Goal: Task Accomplishment & Management: Complete application form

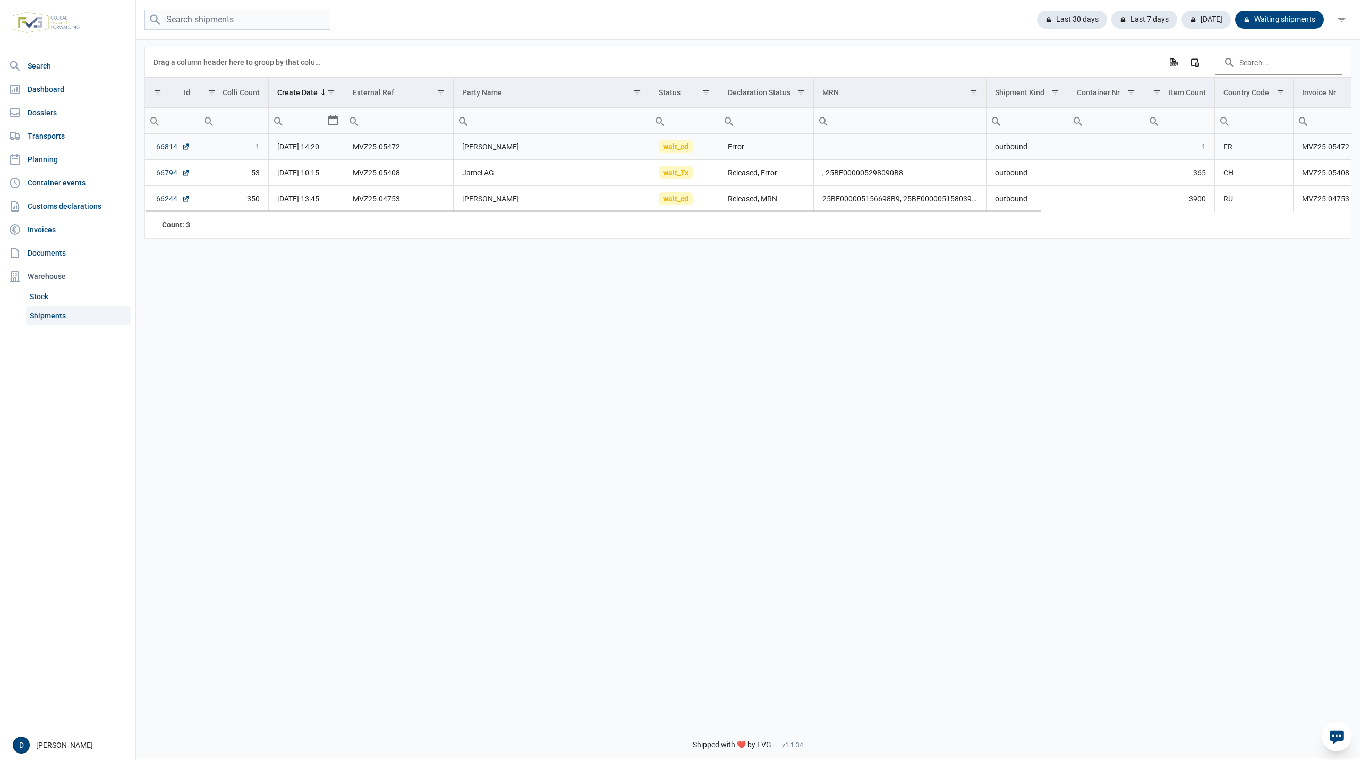
click at [159, 147] on link "66814" at bounding box center [173, 146] width 34 height 11
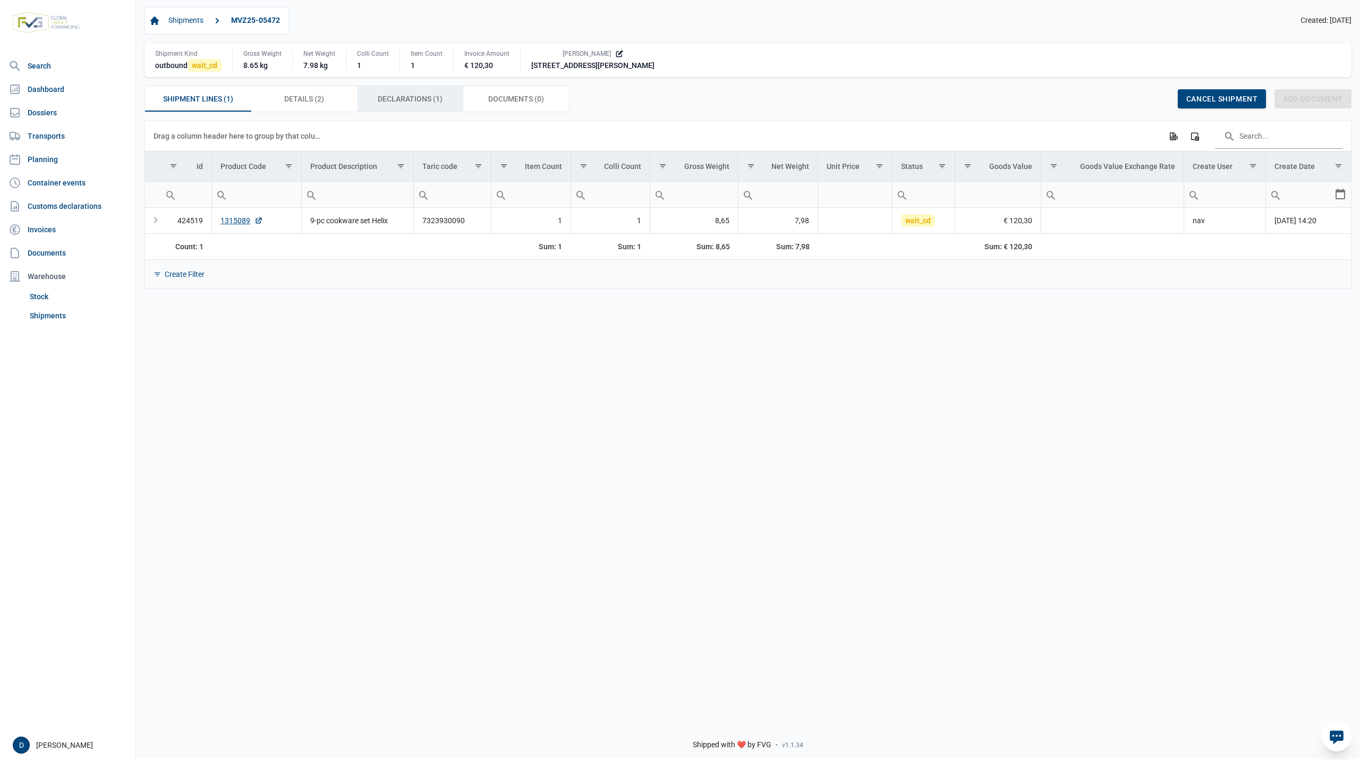
click at [413, 98] on span "Declarations (1) Declarations (1)" at bounding box center [410, 98] width 65 height 13
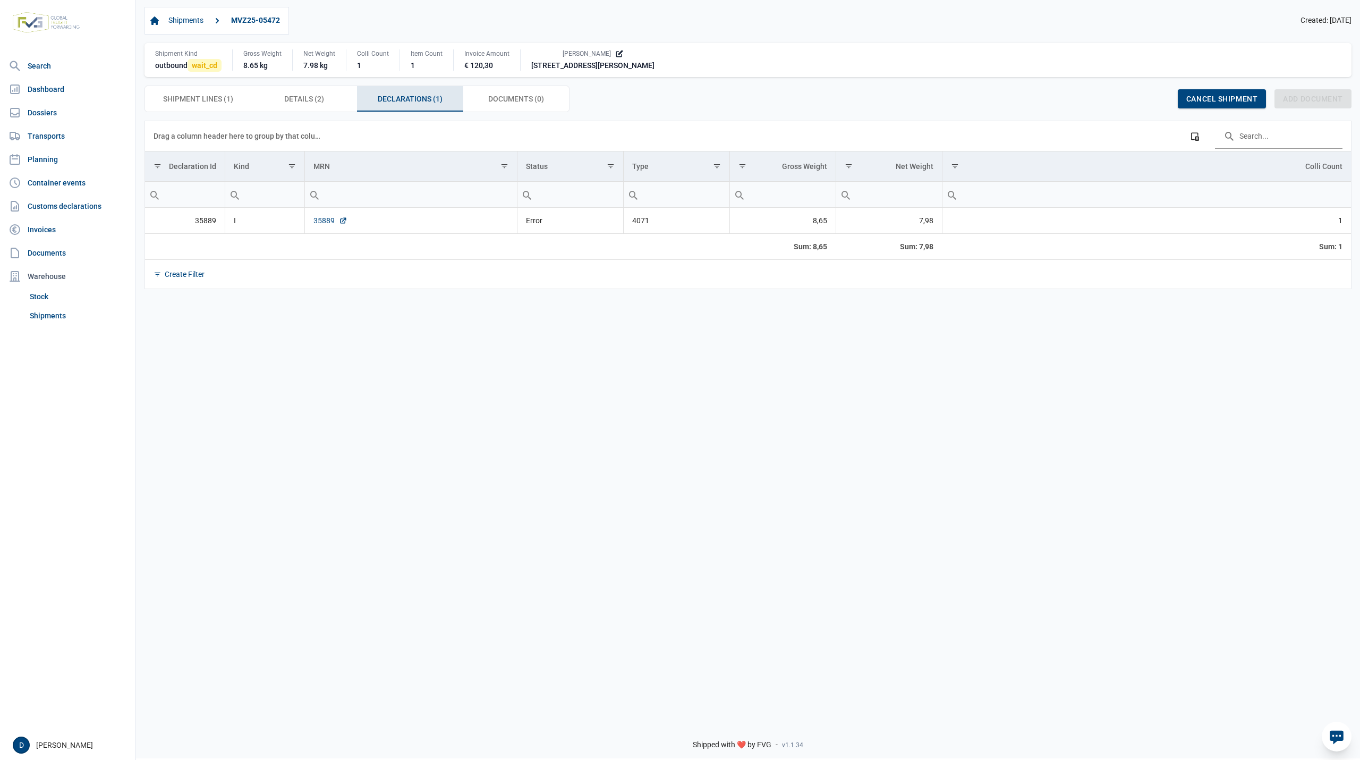
click at [328, 223] on link "35889" at bounding box center [330, 220] width 34 height 11
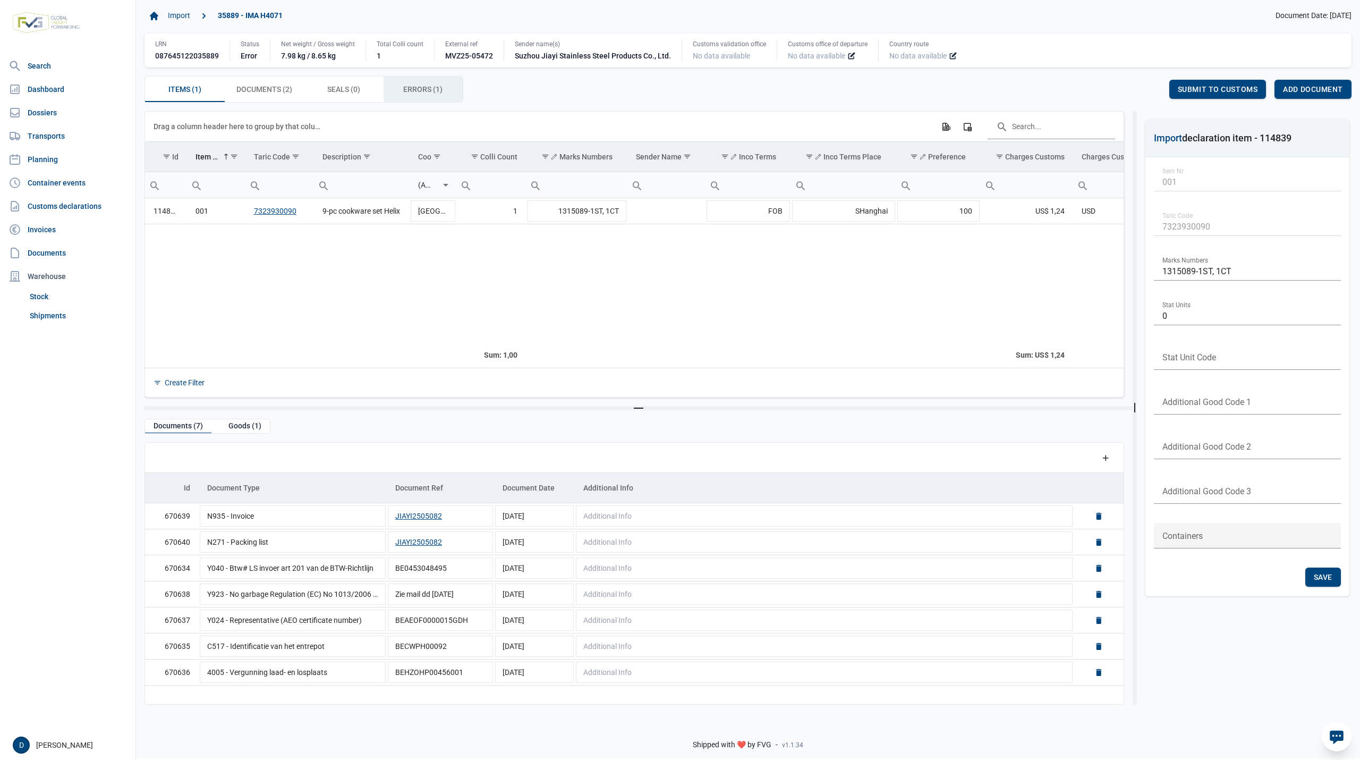
click at [398, 81] on div "Errors (1) Errors (1)" at bounding box center [424, 88] width 80 height 25
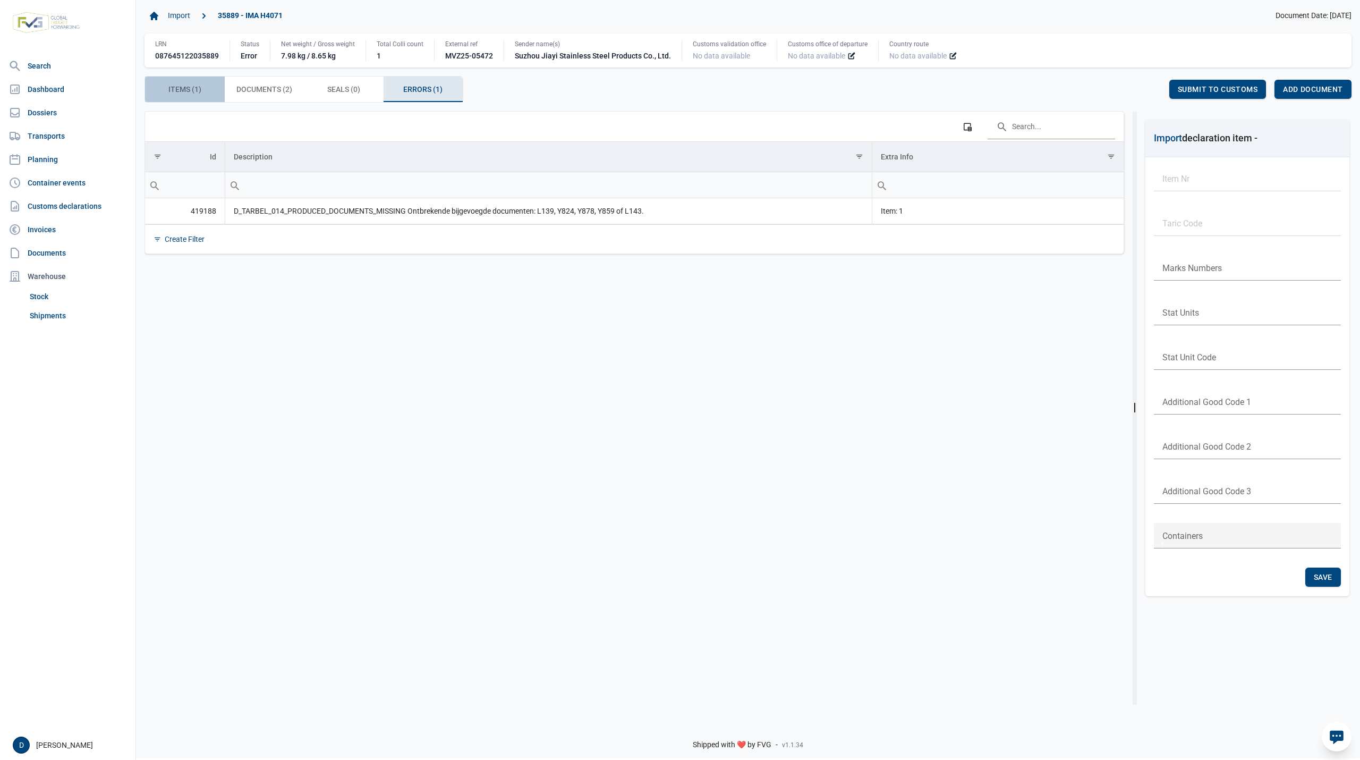
click at [173, 88] on span "Items (1) Items (1)" at bounding box center [184, 89] width 33 height 13
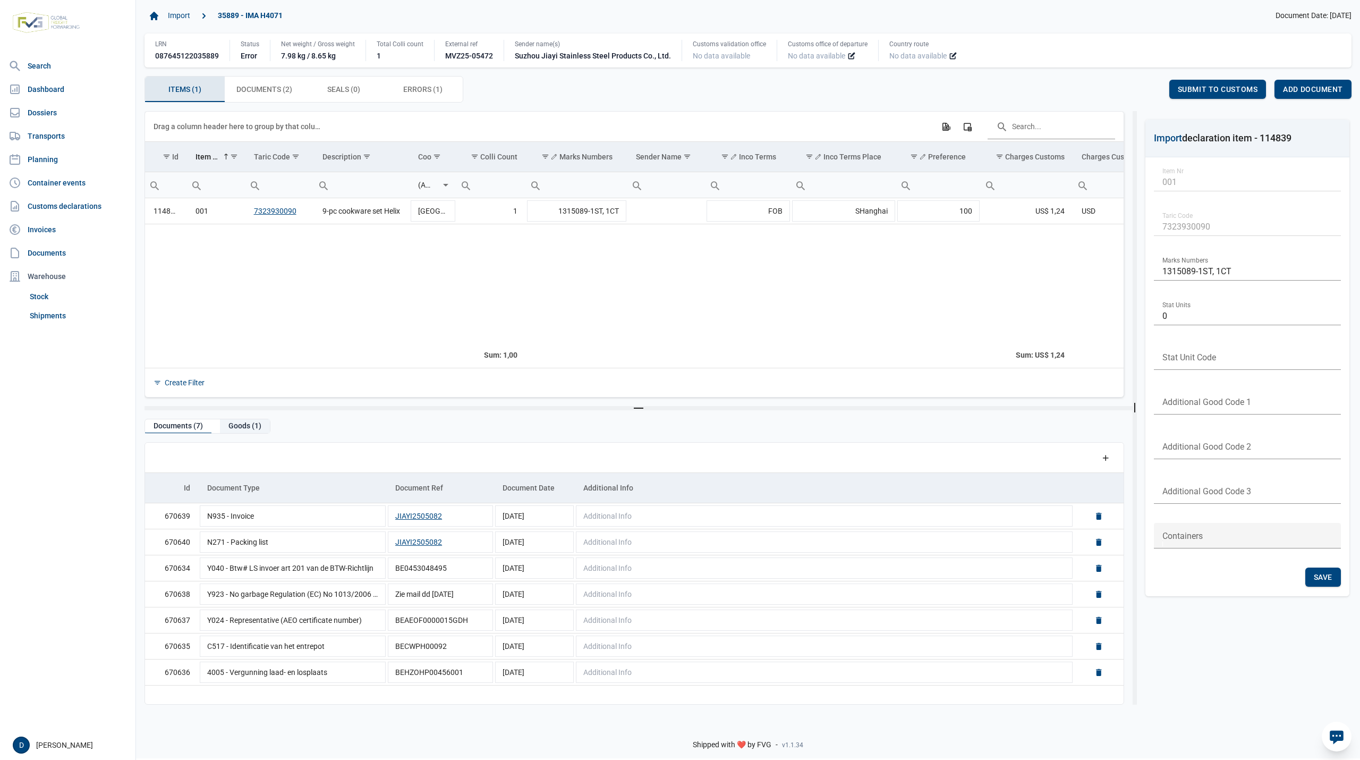
click at [239, 429] on div "Goods (1)" at bounding box center [245, 426] width 50 height 14
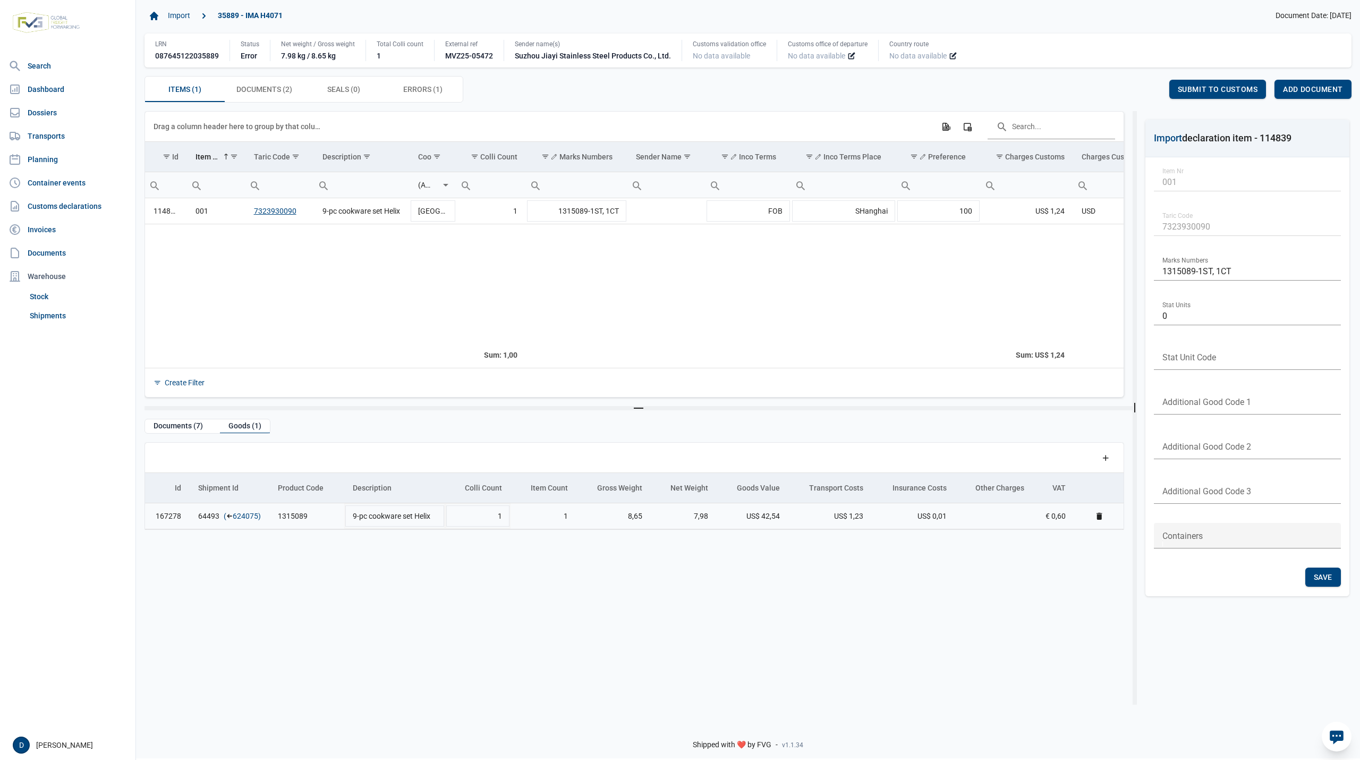
click at [239, 517] on link "624075" at bounding box center [245, 516] width 25 height 11
click at [1317, 91] on span "Add document" at bounding box center [1313, 89] width 60 height 8
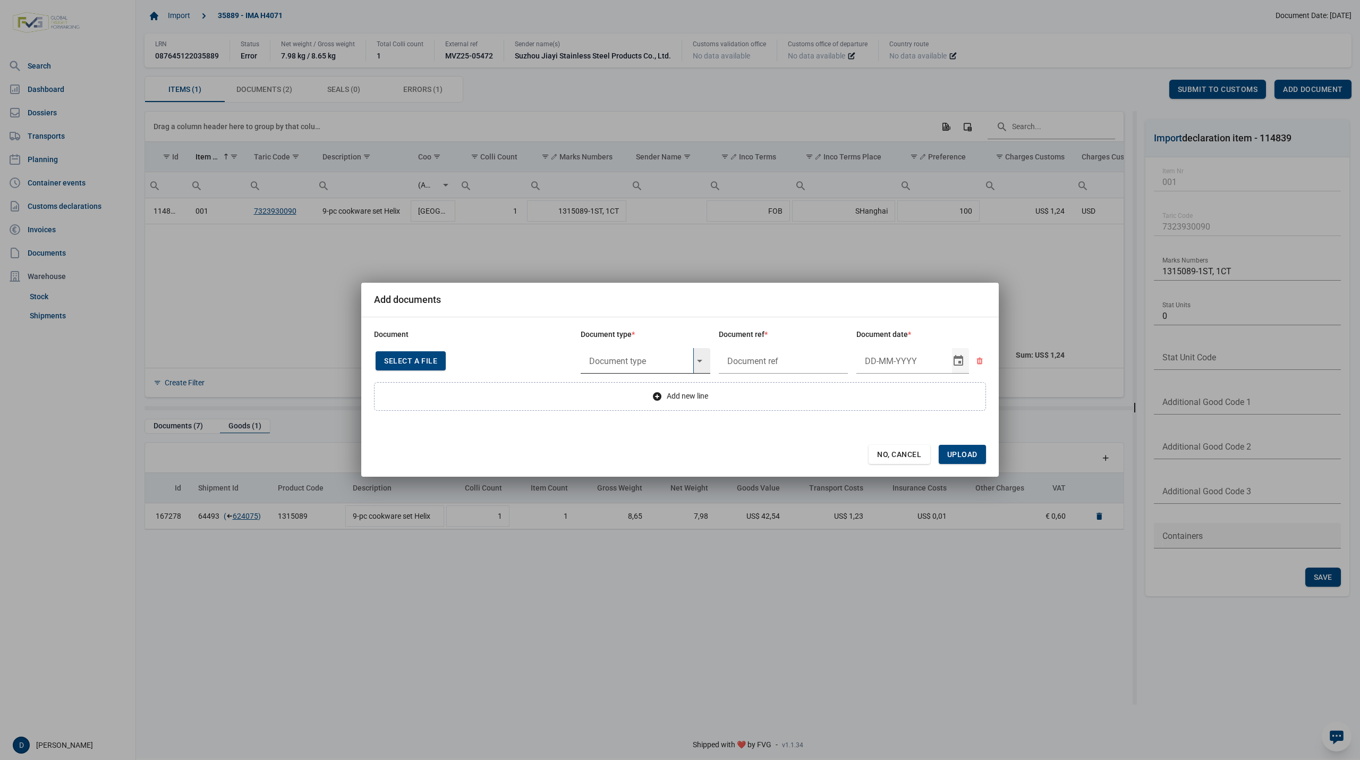
click at [641, 357] on input "text" at bounding box center [637, 360] width 113 height 25
click at [640, 390] on div "Y824 - Bewijs lvo van ijzer/staalbasisproducten" at bounding box center [646, 390] width 130 height 25
type input "Y824 - Bewijs lvo van ijzer/staalbasisproducten"
click at [785, 364] on input "text" at bounding box center [784, 360] width 130 height 25
type input "."
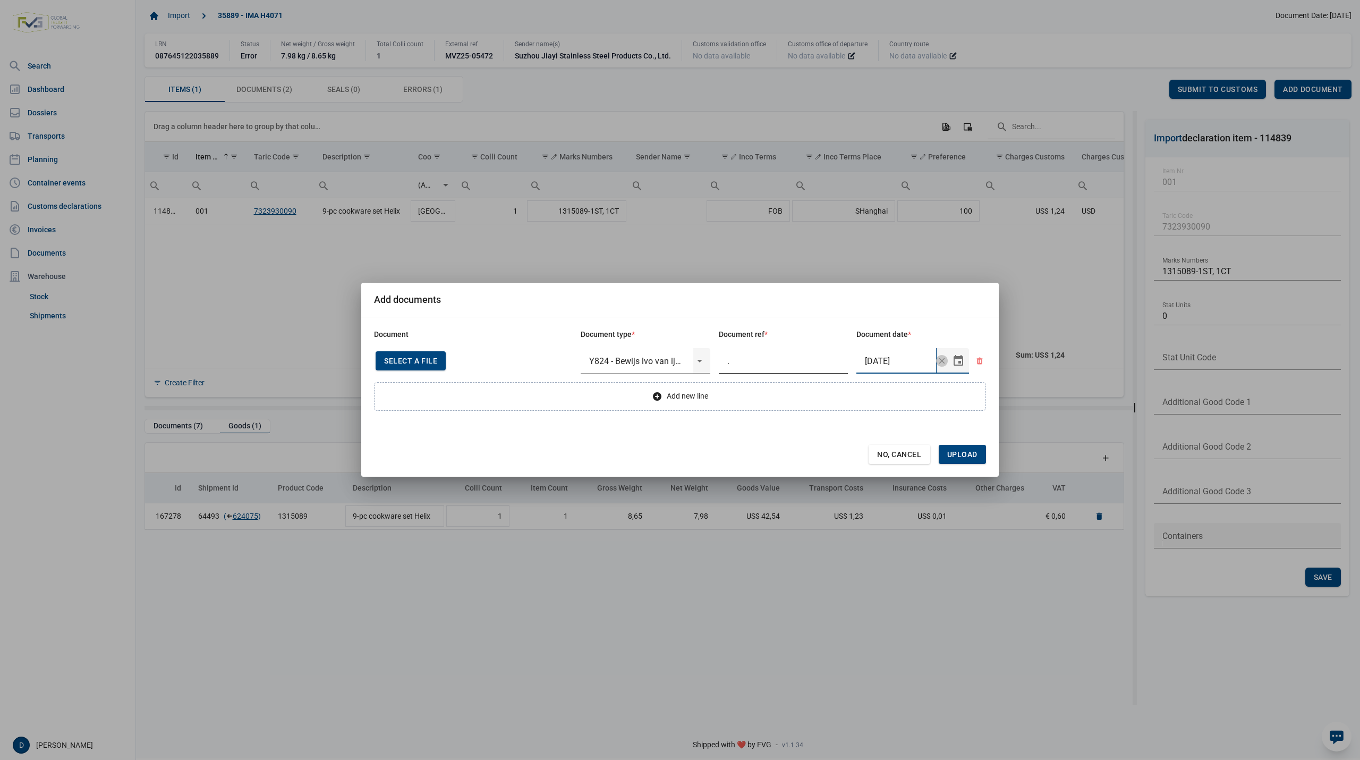
type input "13-5-2025"
click at [966, 453] on span "Upload" at bounding box center [962, 454] width 30 height 8
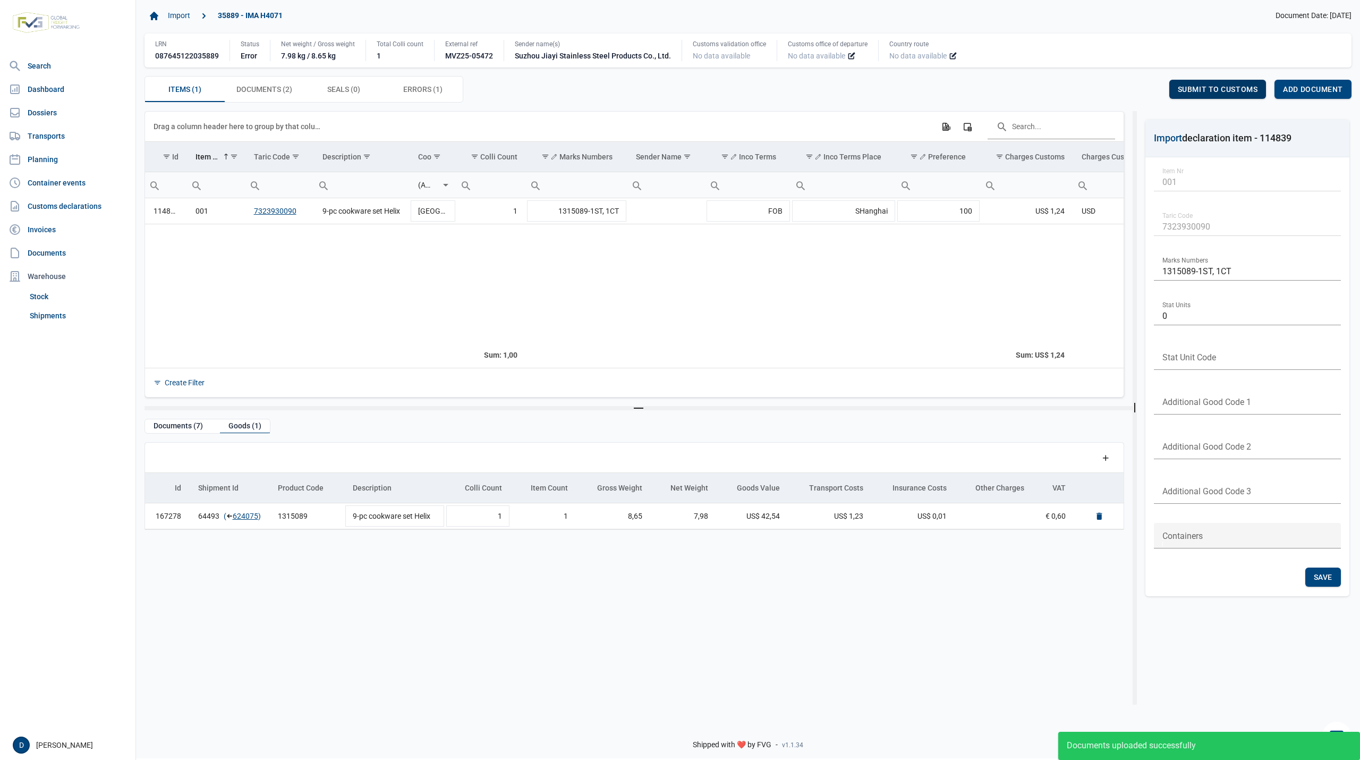
click at [1207, 92] on span "Submit to customs" at bounding box center [1218, 89] width 80 height 8
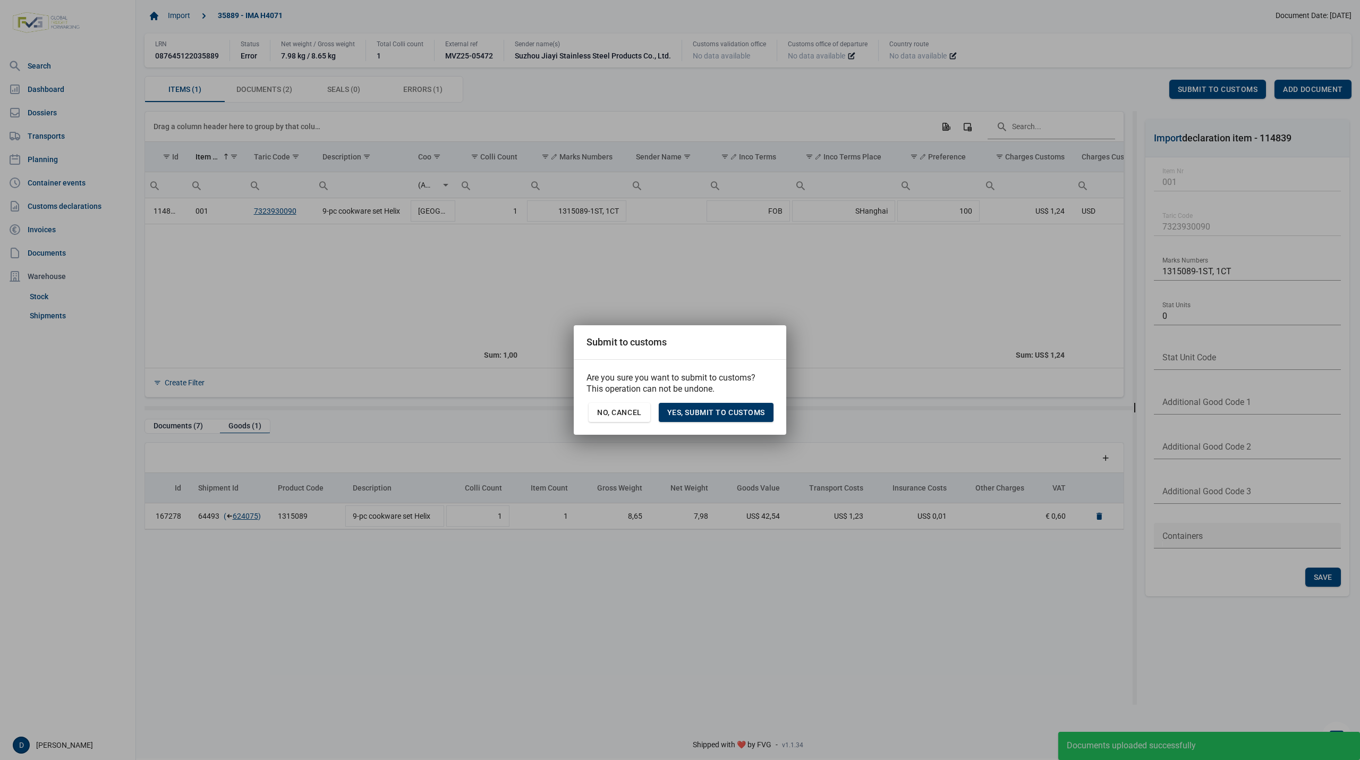
click at [716, 416] on span "Yes, Submit to customs" at bounding box center [716, 412] width 98 height 8
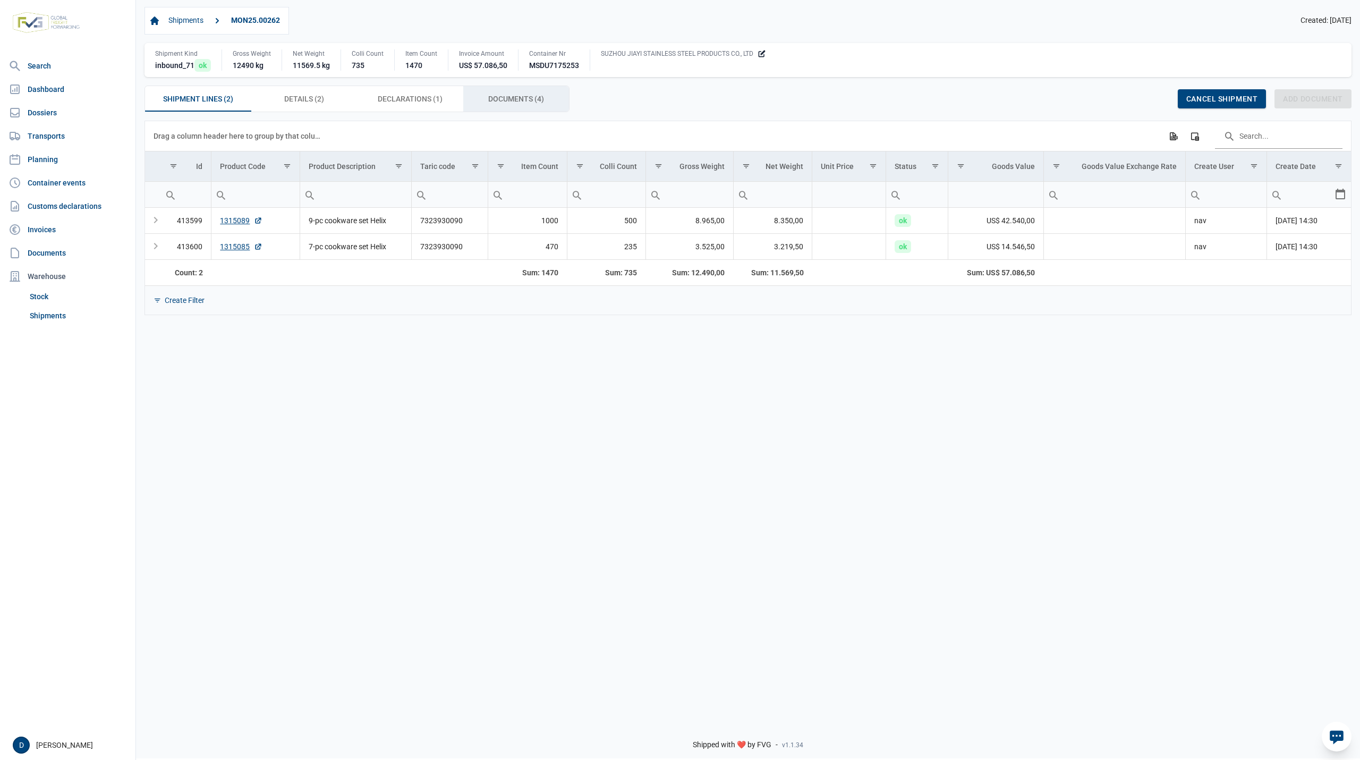
click at [496, 101] on span "Documents (4) Documents (4)" at bounding box center [516, 98] width 56 height 13
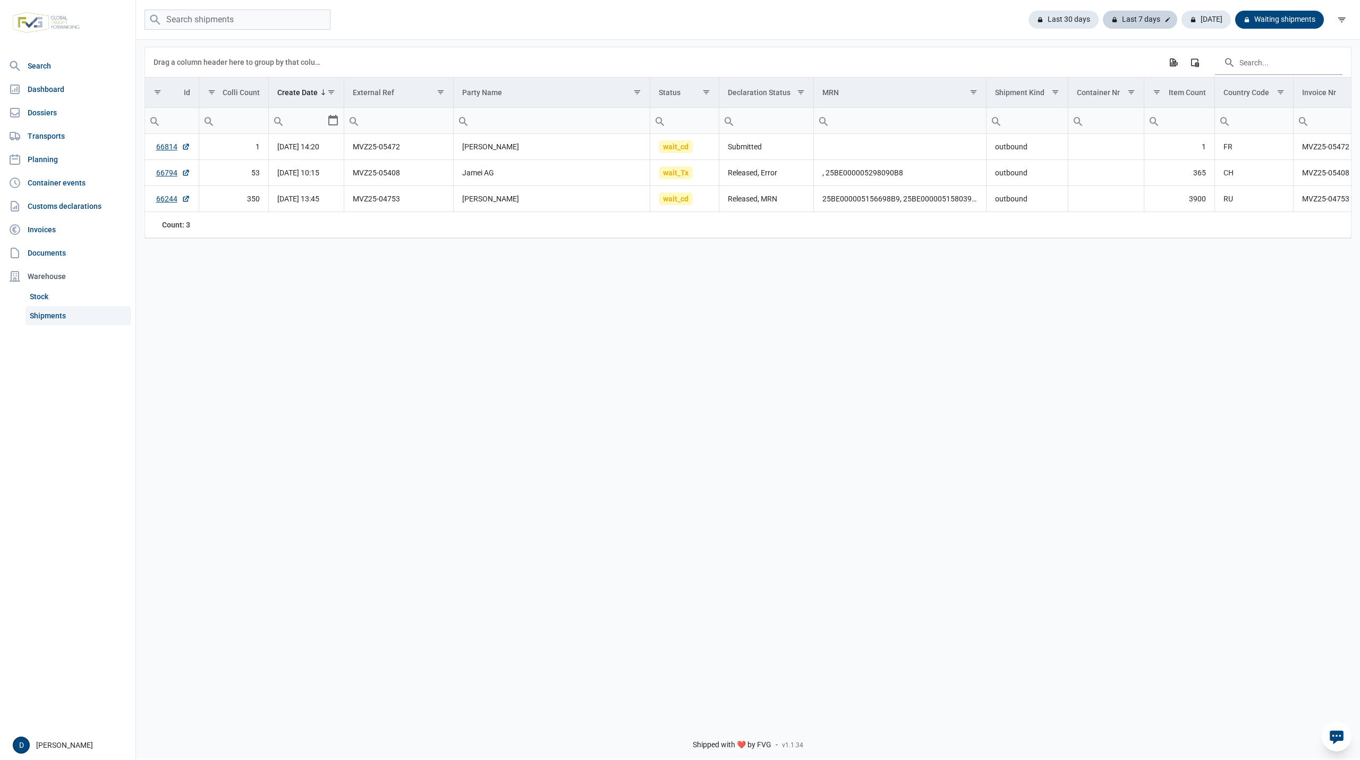
click at [1145, 11] on div "Last 7 days" at bounding box center [1140, 20] width 74 height 18
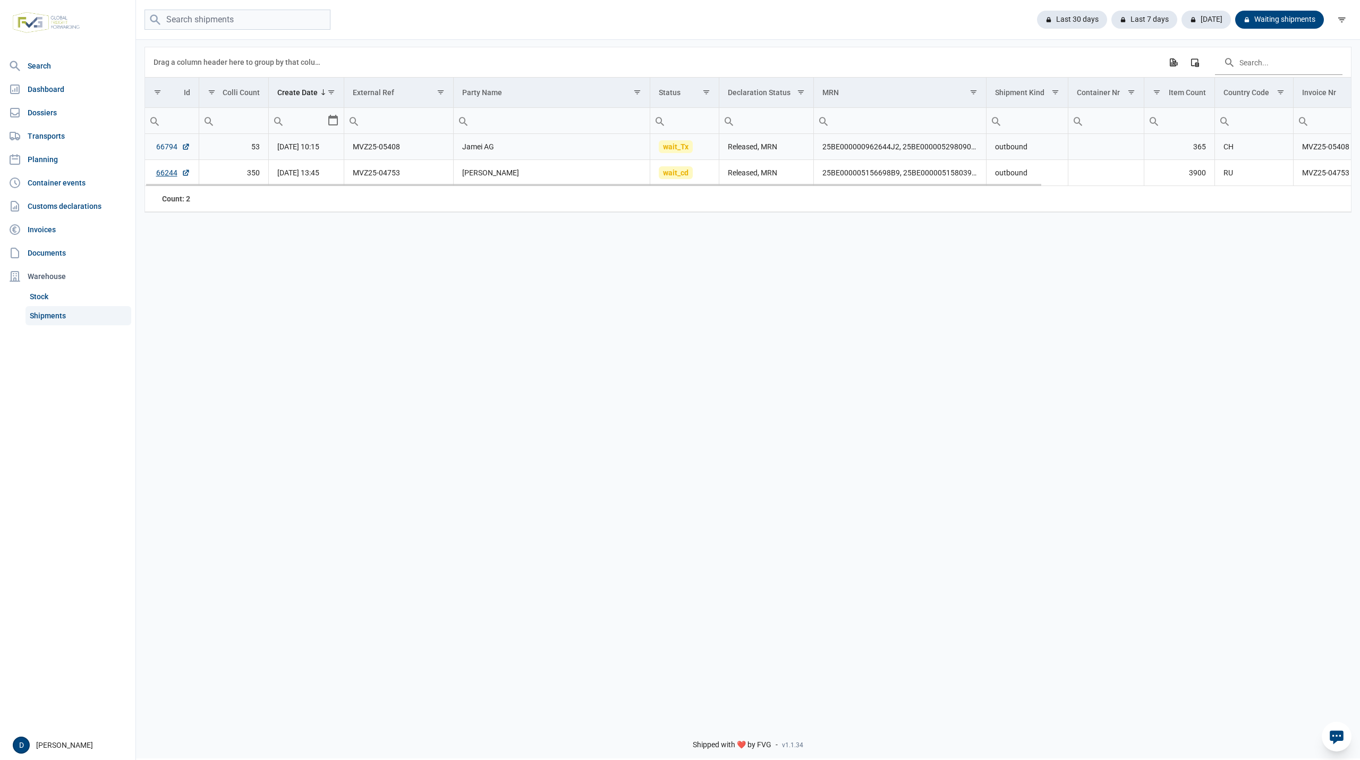
click at [169, 146] on link "66794" at bounding box center [173, 146] width 34 height 11
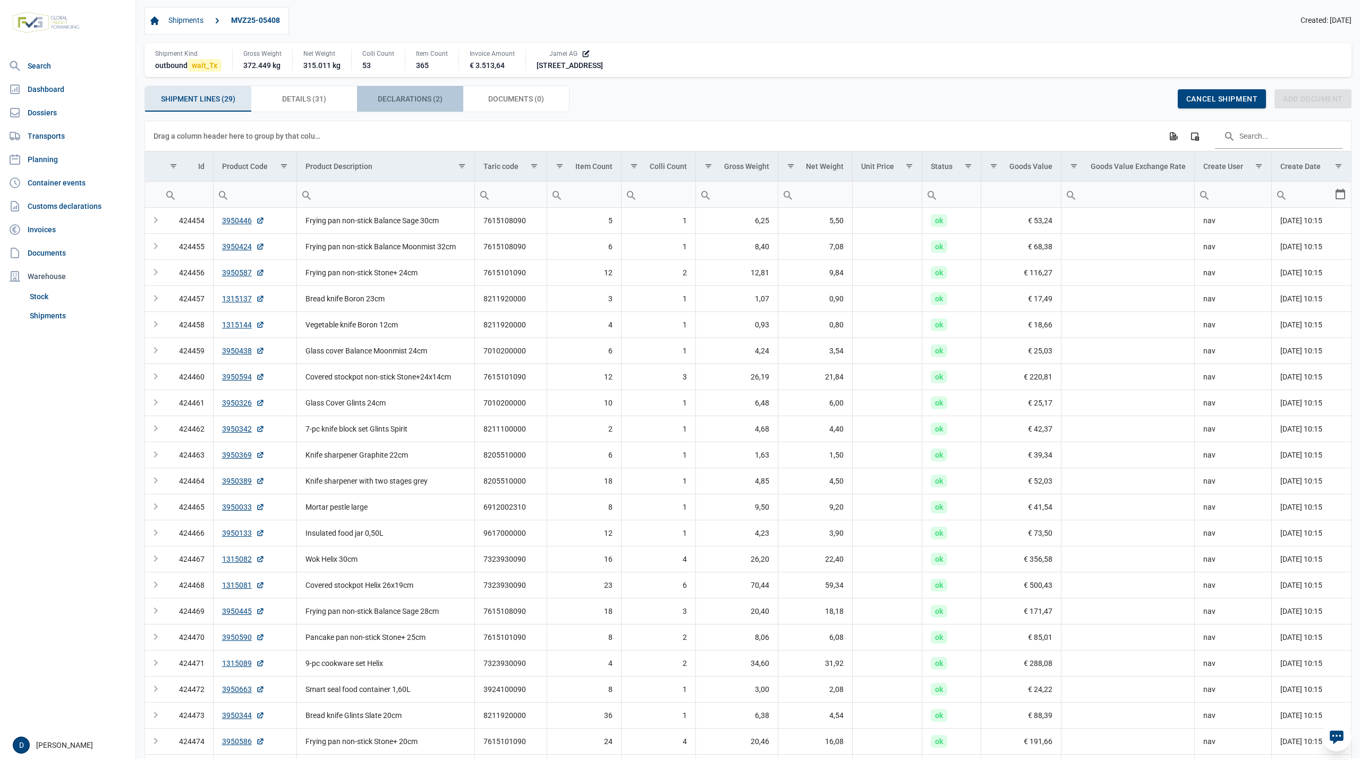
click at [423, 101] on span "Declarations (2) Declarations (2)" at bounding box center [410, 98] width 65 height 13
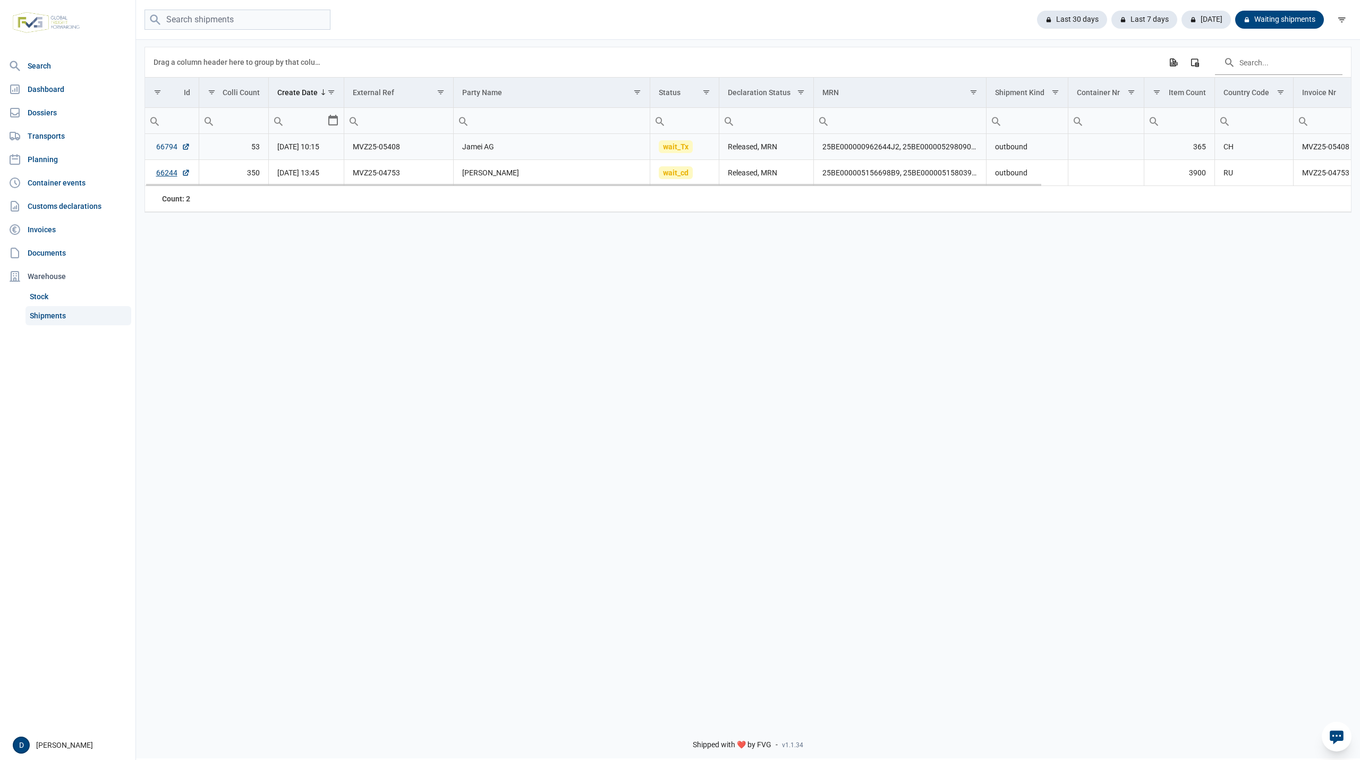
click at [158, 149] on link "66794" at bounding box center [173, 146] width 34 height 11
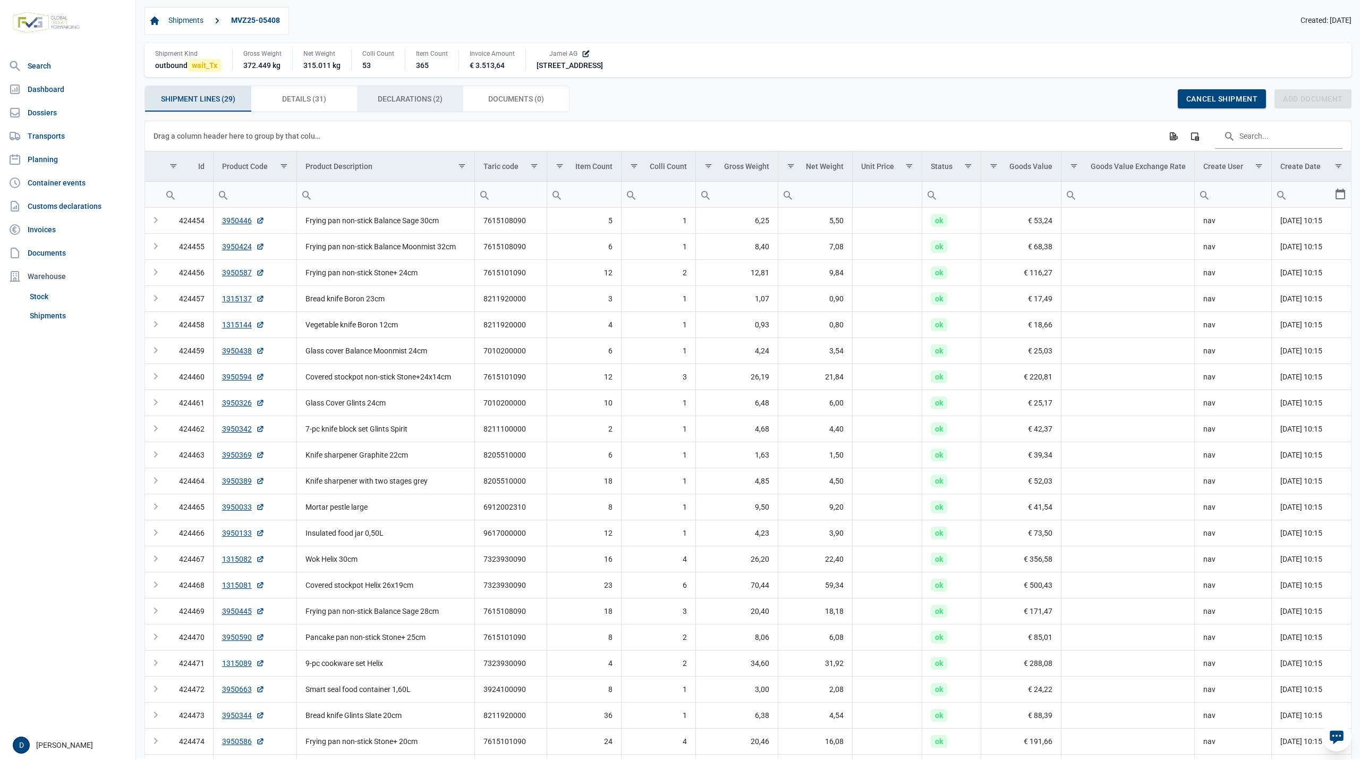
click at [406, 98] on span "Declarations (2) Declarations (2)" at bounding box center [410, 98] width 65 height 13
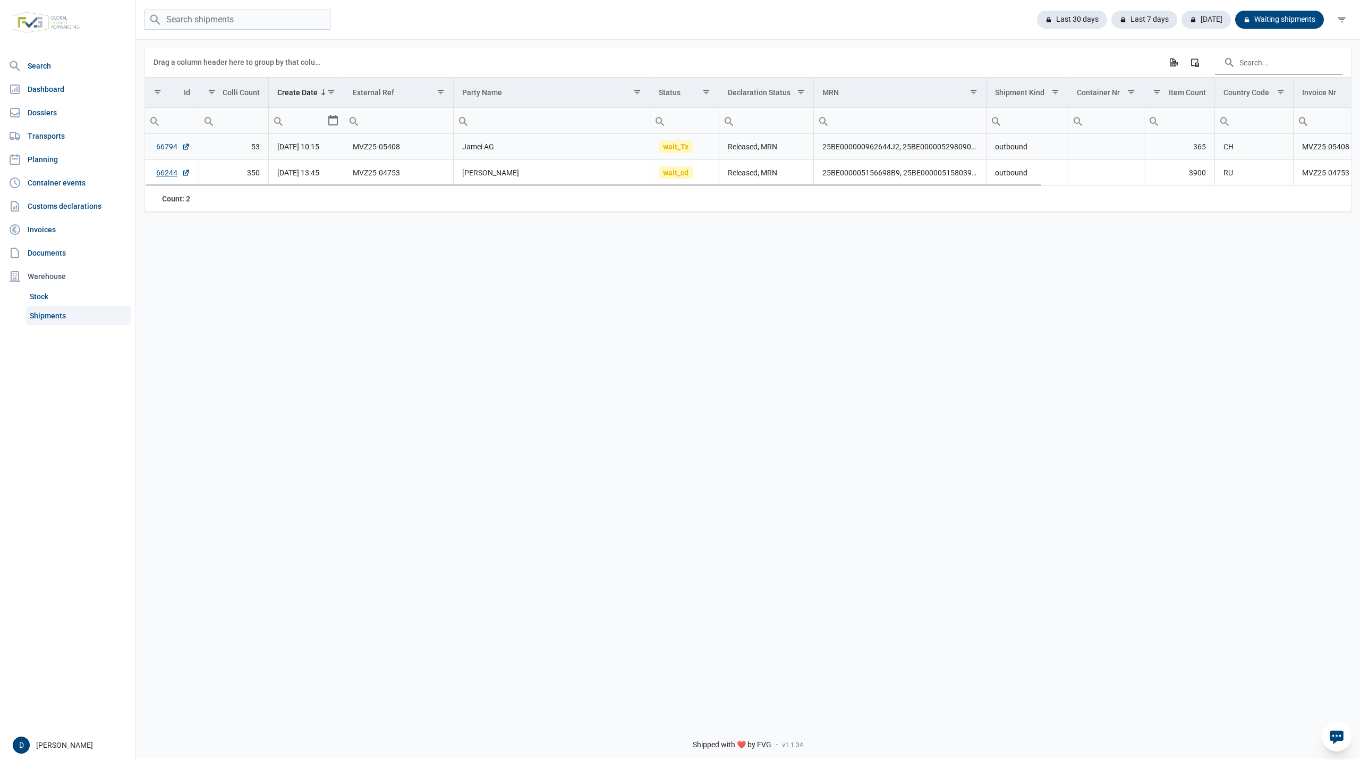
click at [156, 147] on link "66794" at bounding box center [173, 146] width 34 height 11
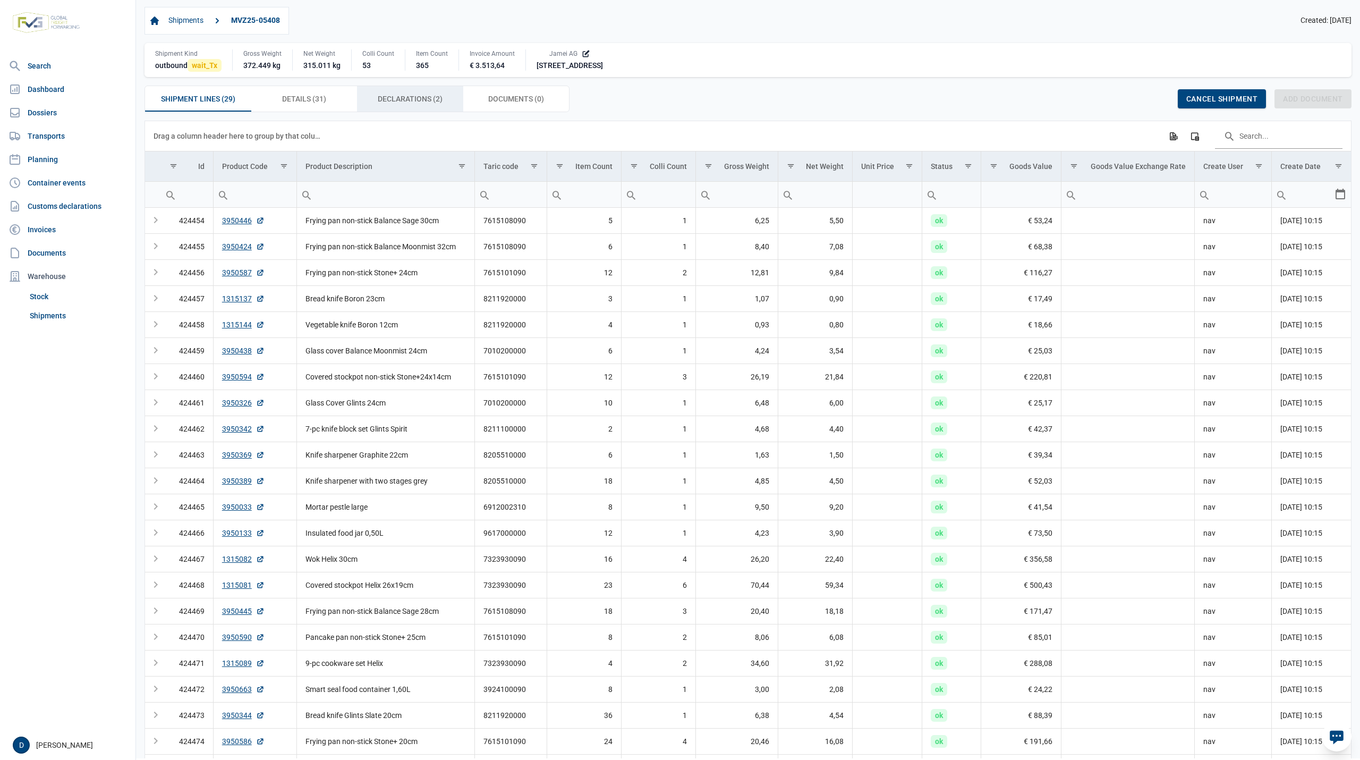
click at [399, 96] on span "Declarations (2) Declarations (2)" at bounding box center [410, 98] width 65 height 13
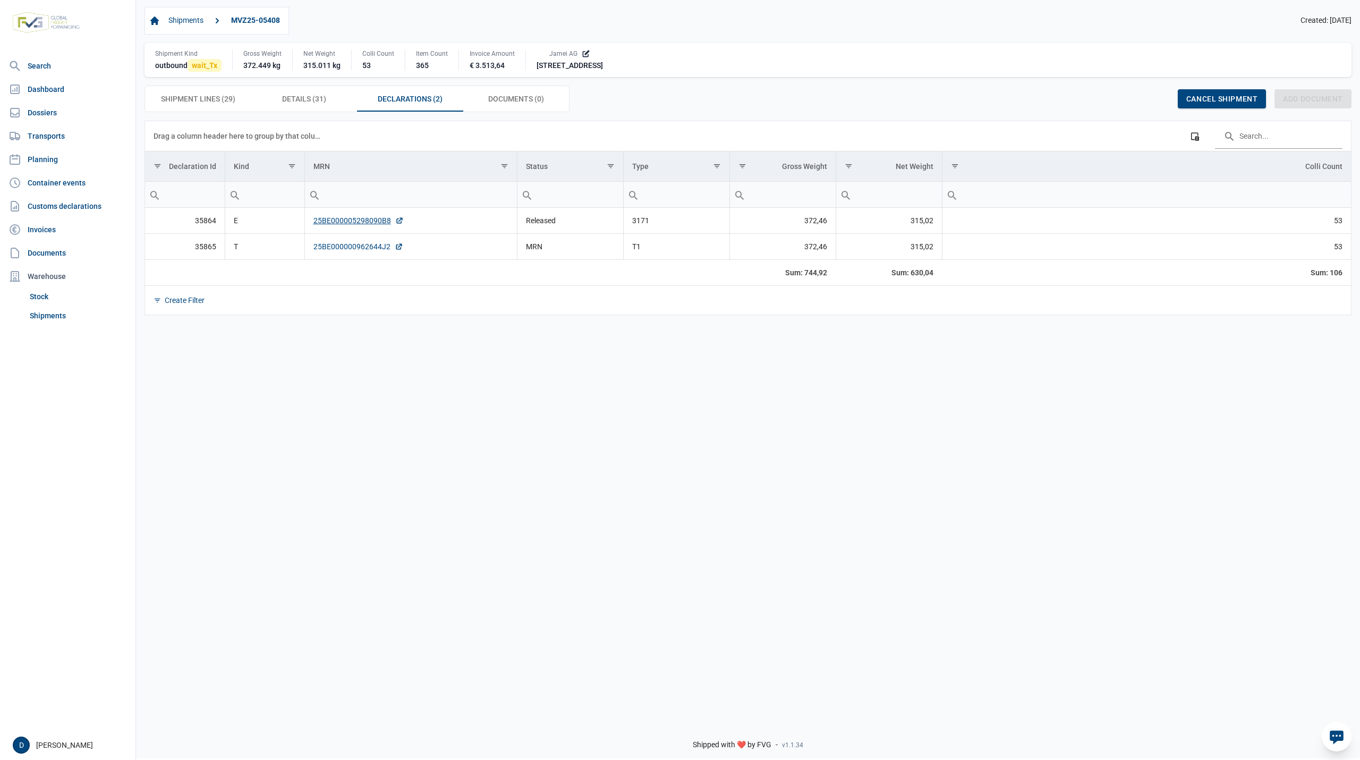
click at [321, 247] on link "25BE000000962644J2" at bounding box center [358, 246] width 90 height 11
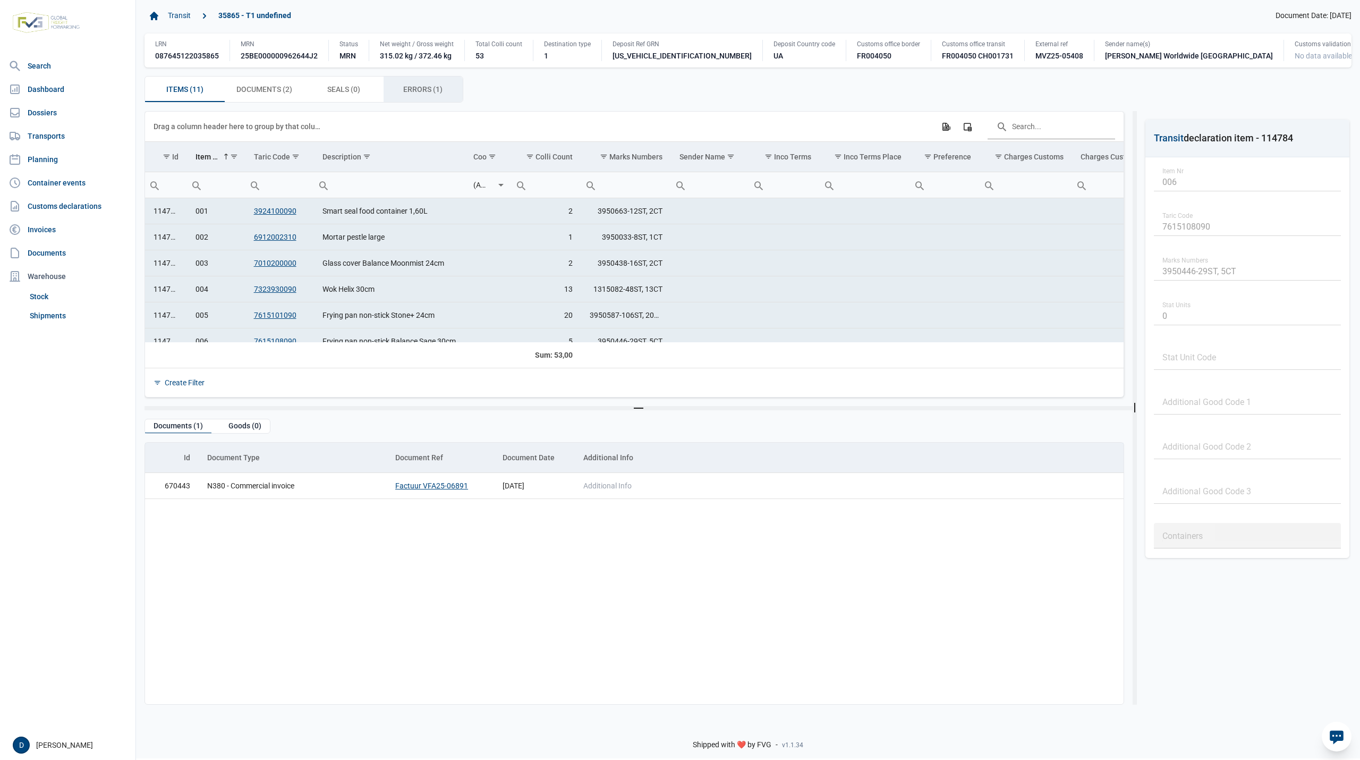
click at [408, 96] on span "Errors (1) Errors (1)" at bounding box center [422, 89] width 39 height 13
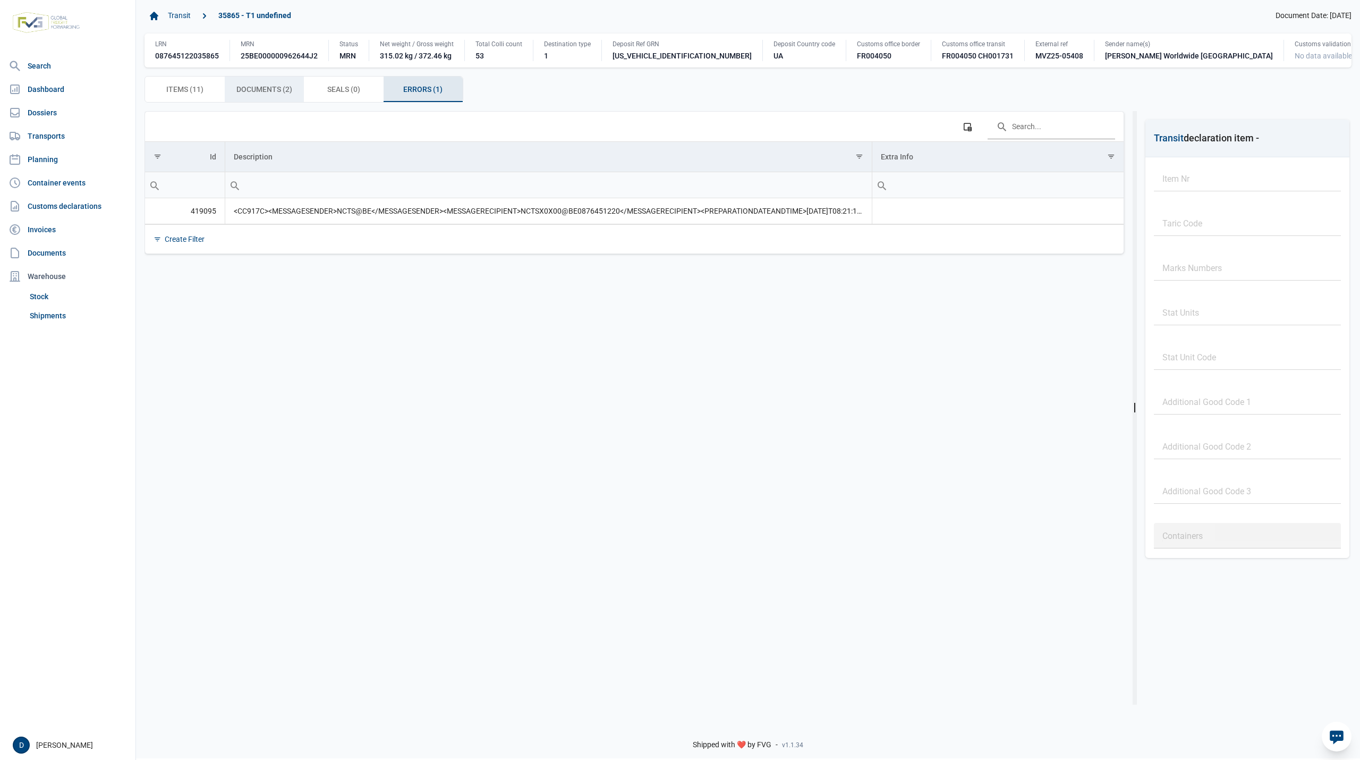
click at [267, 96] on span "Documents (2) Documents (2)" at bounding box center [264, 89] width 56 height 13
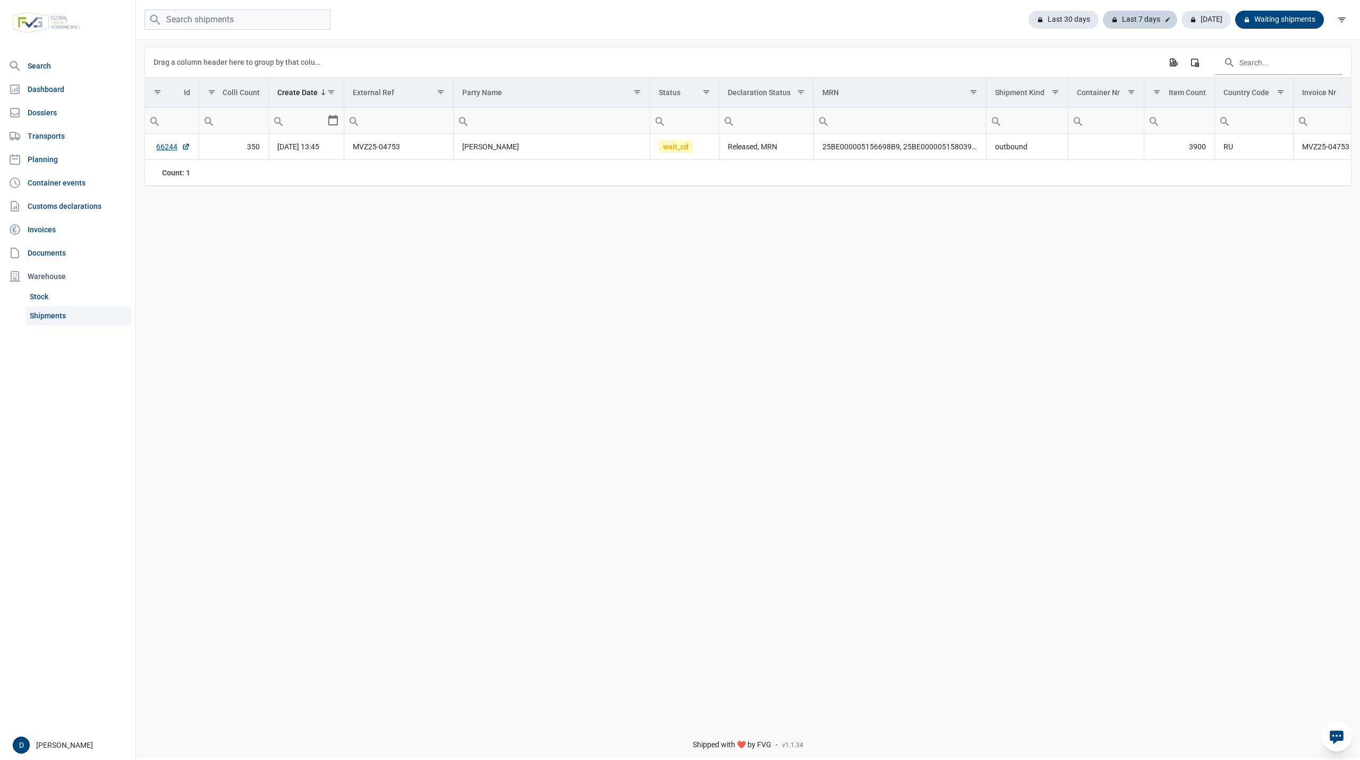
click at [1141, 15] on div "Last 7 days" at bounding box center [1140, 20] width 74 height 18
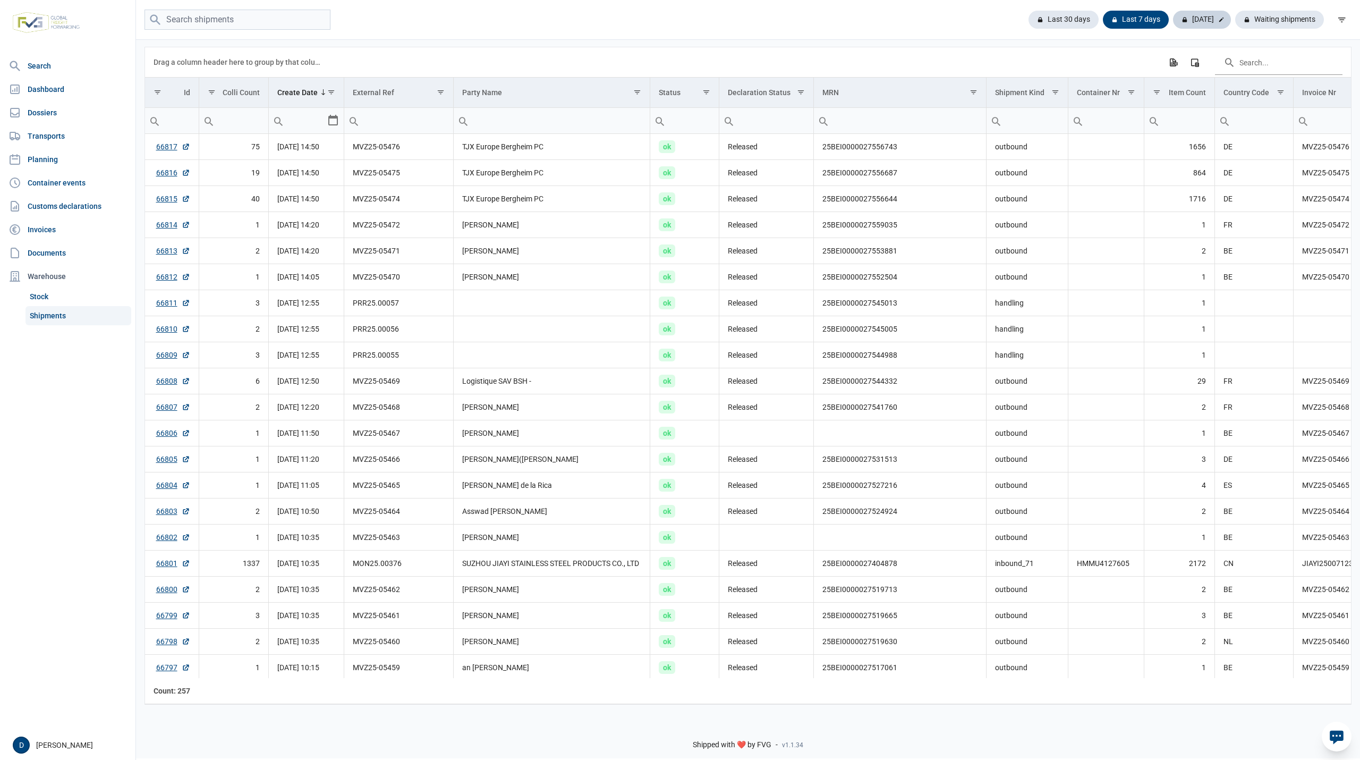
click at [1203, 23] on div "[DATE]" at bounding box center [1202, 20] width 58 height 18
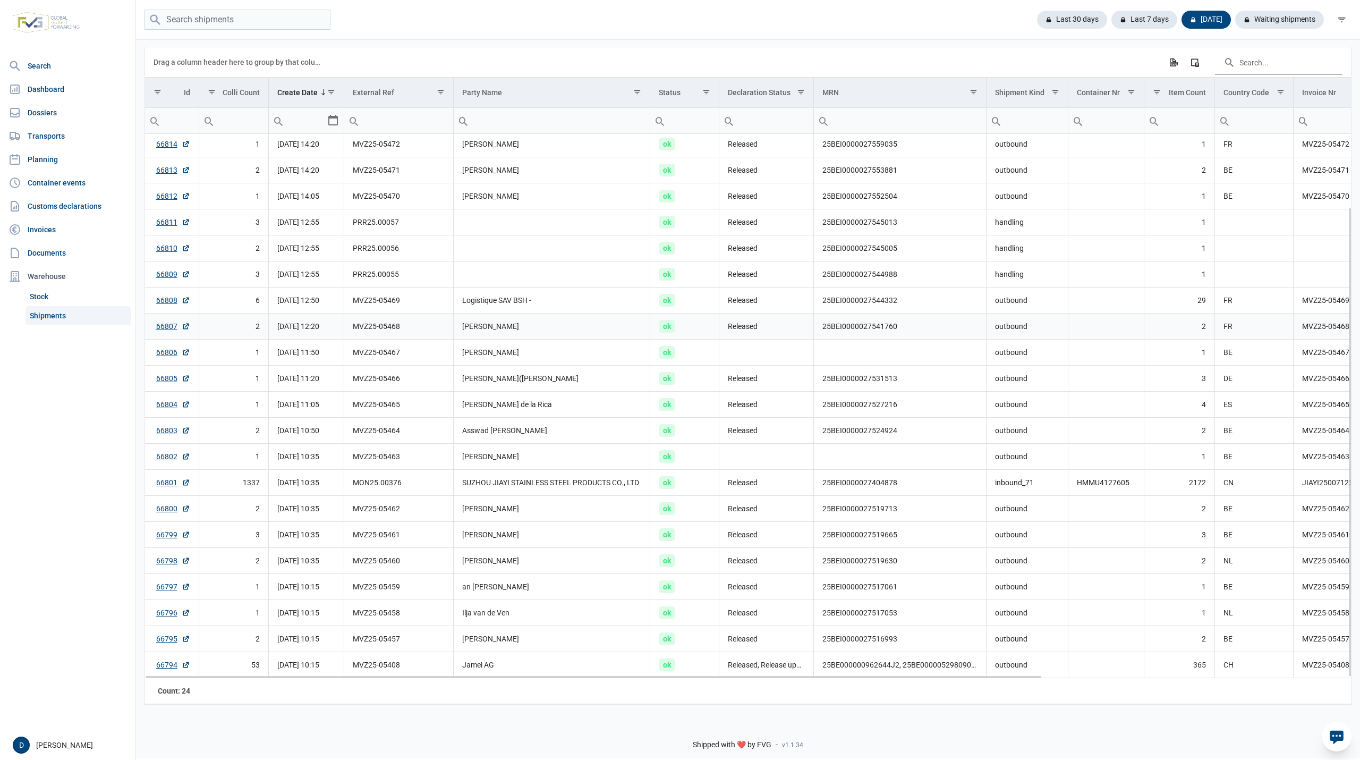
scroll to position [86, 0]
click at [158, 666] on link "66794" at bounding box center [173, 664] width 34 height 11
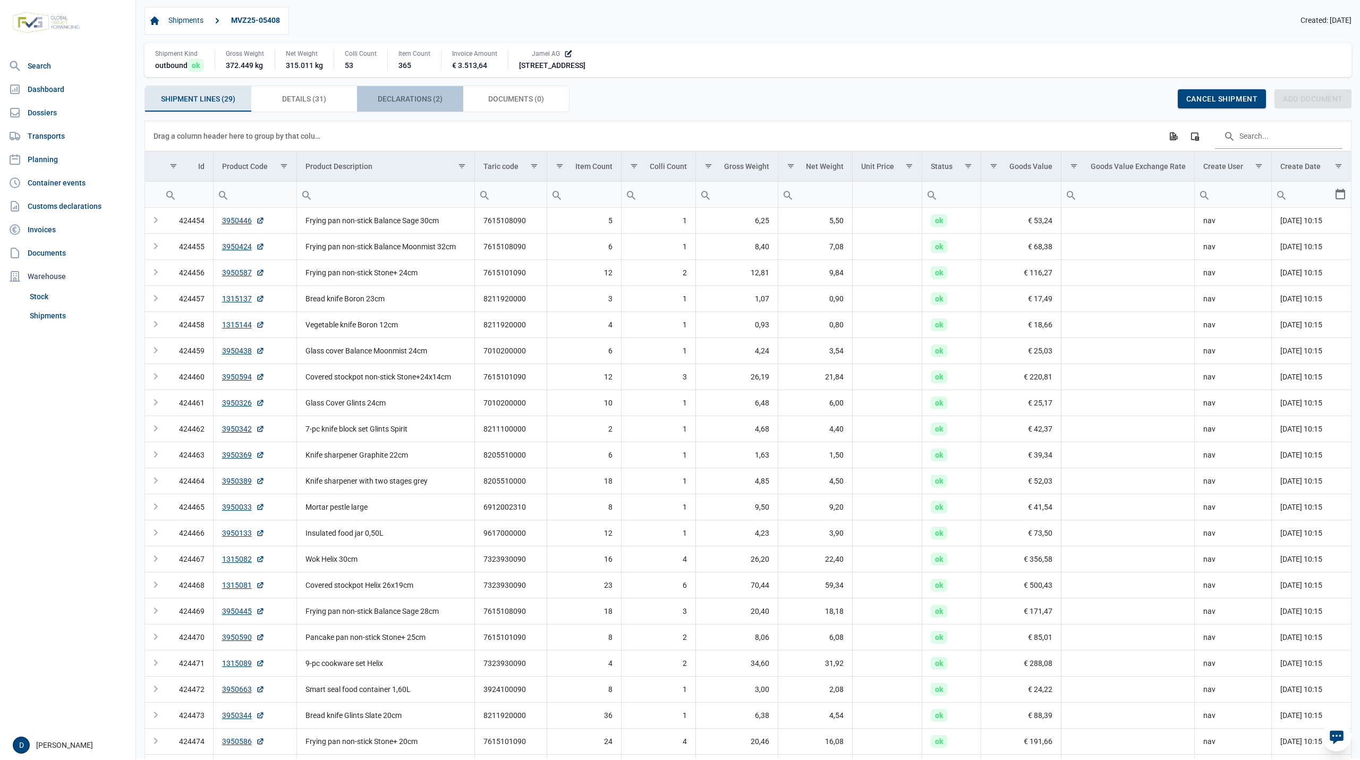
click at [421, 101] on span "Declarations (2) Declarations (2)" at bounding box center [410, 98] width 65 height 13
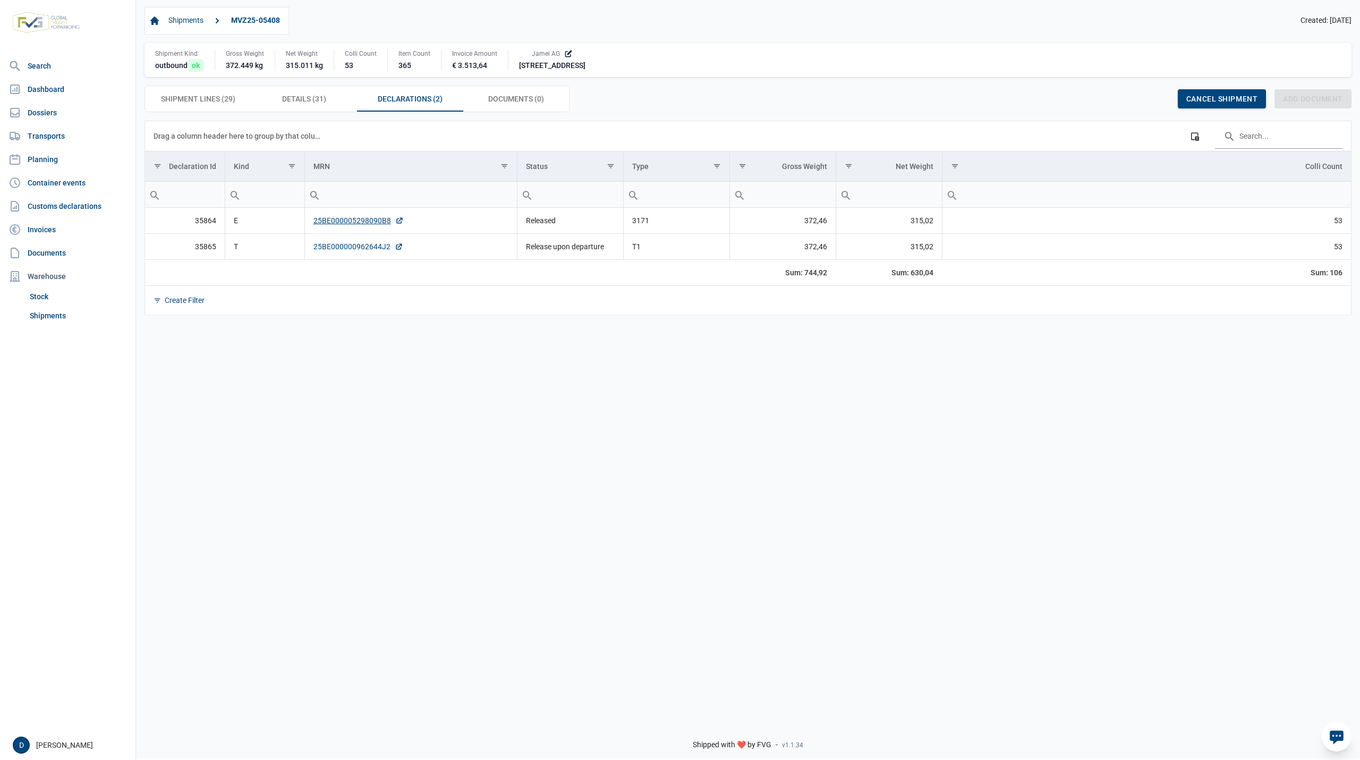
click at [348, 251] on link "25BE000000962644J2" at bounding box center [358, 246] width 90 height 11
click at [341, 220] on link "25BE000005298090B8" at bounding box center [358, 220] width 90 height 11
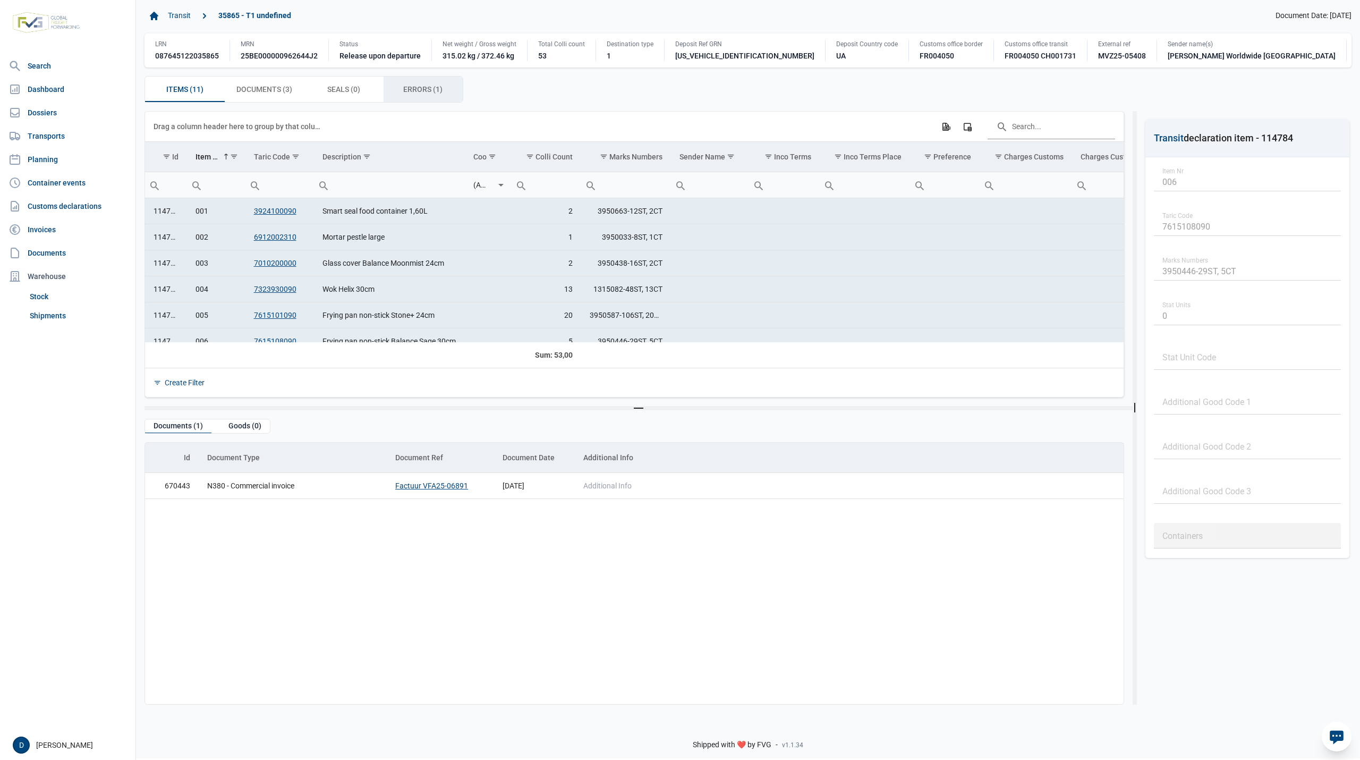
drag, startPoint x: 403, startPoint y: 96, endPoint x: 394, endPoint y: 94, distance: 9.3
click at [404, 95] on div "Errors (1) Errors (1)" at bounding box center [424, 88] width 80 height 25
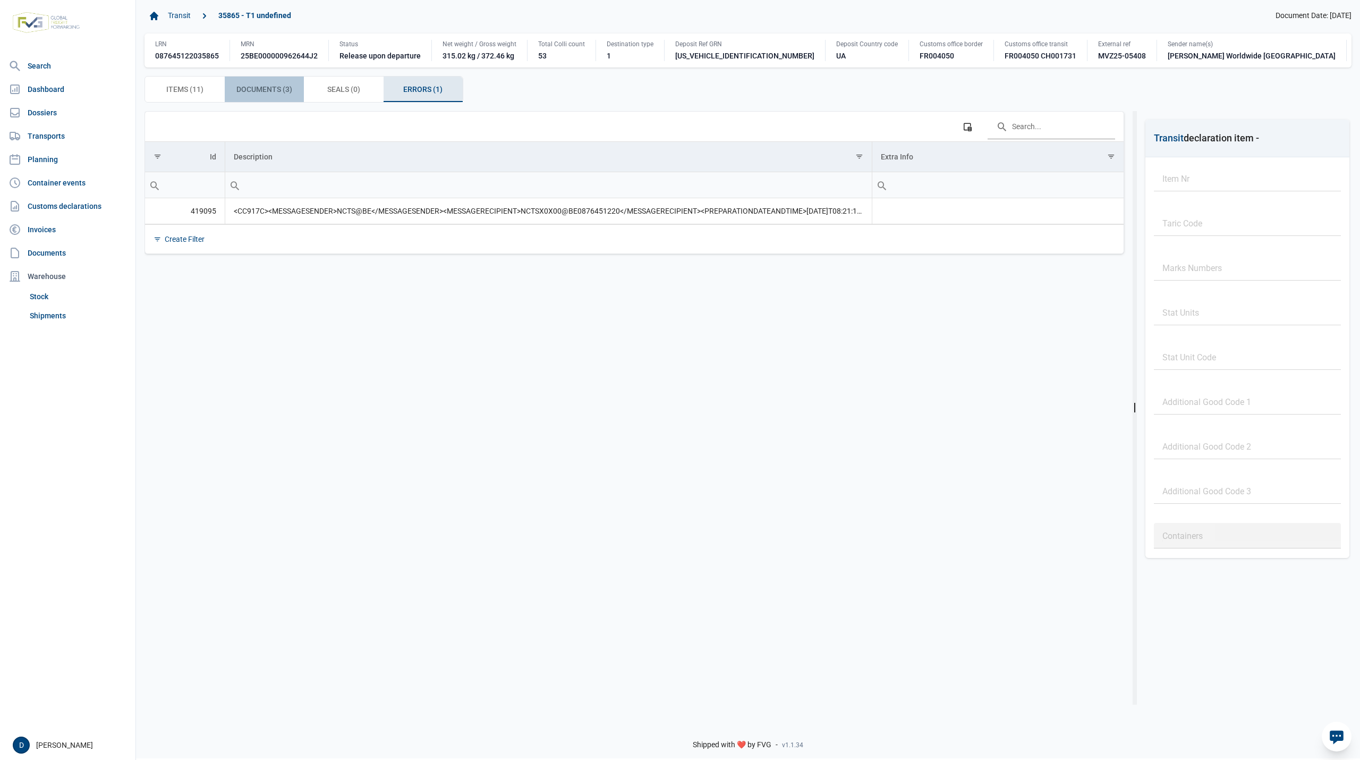
click at [287, 96] on span "Documents (3) Documents (3)" at bounding box center [264, 89] width 56 height 13
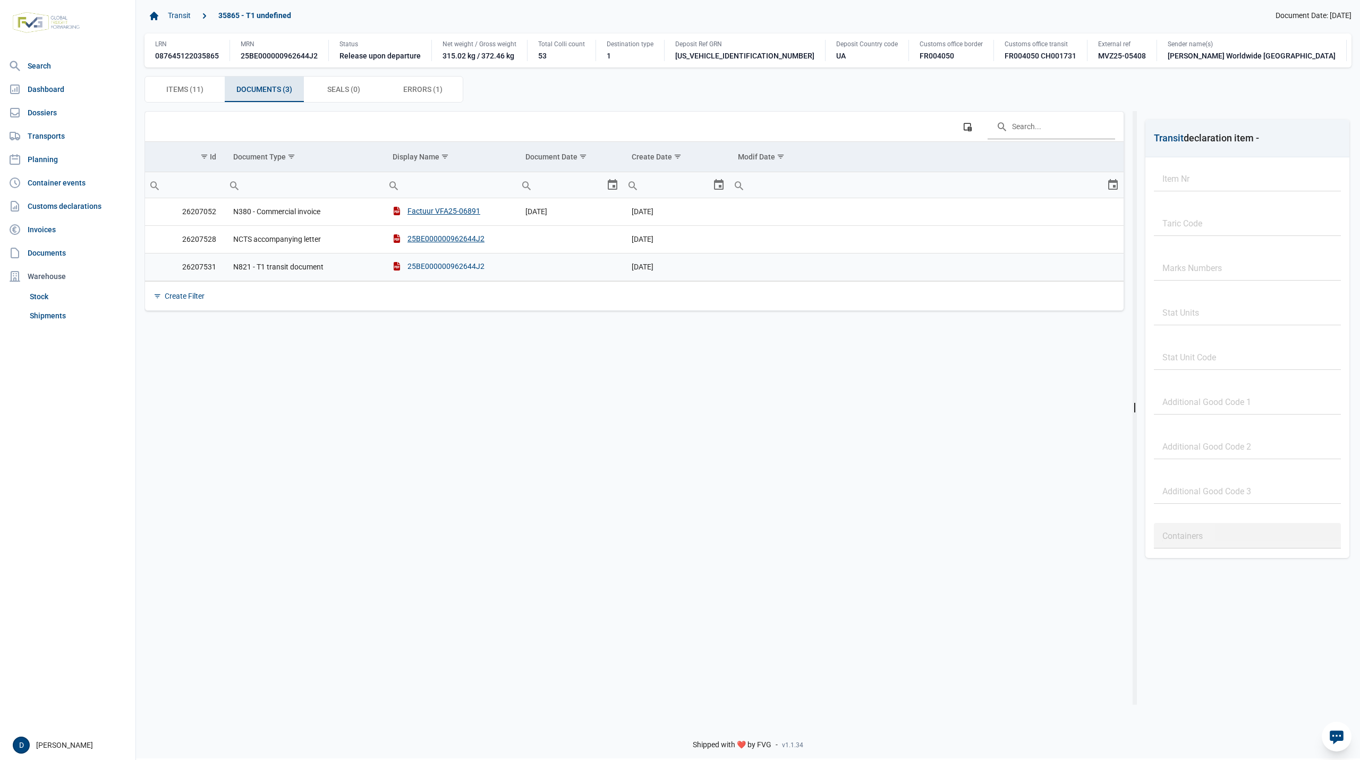
click at [438, 271] on div "25BE000000962644J2" at bounding box center [439, 266] width 92 height 11
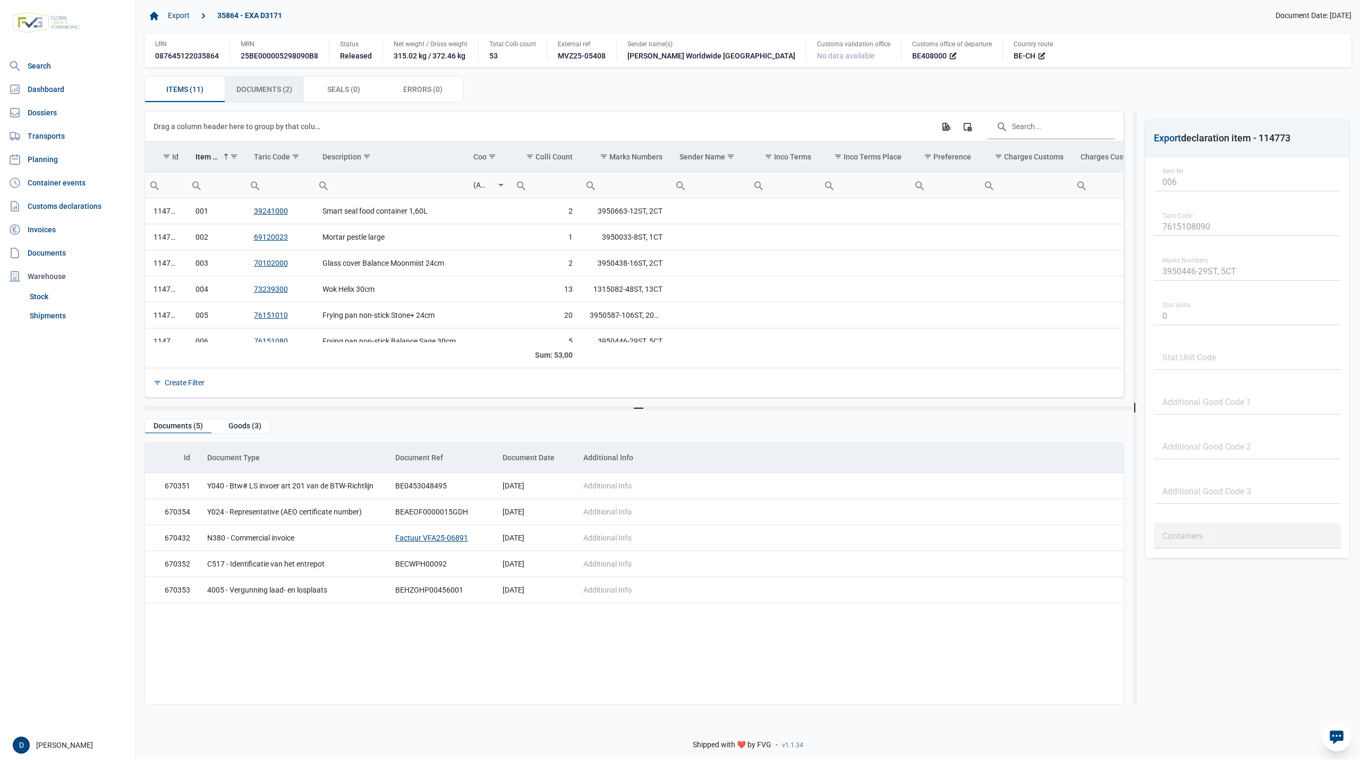
click at [287, 96] on span "Documents (2) Documents (2)" at bounding box center [264, 89] width 56 height 13
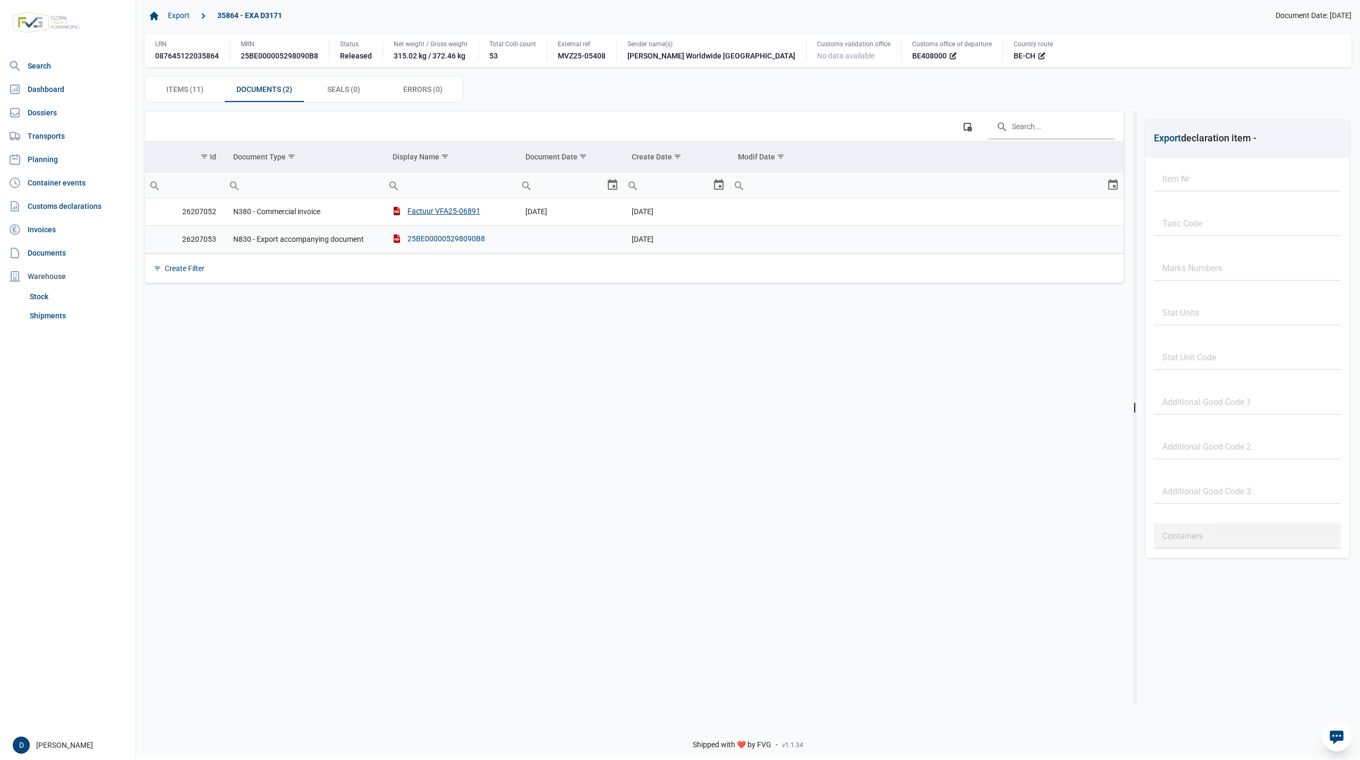
click at [440, 239] on div "25BE000005298090B8" at bounding box center [439, 238] width 92 height 11
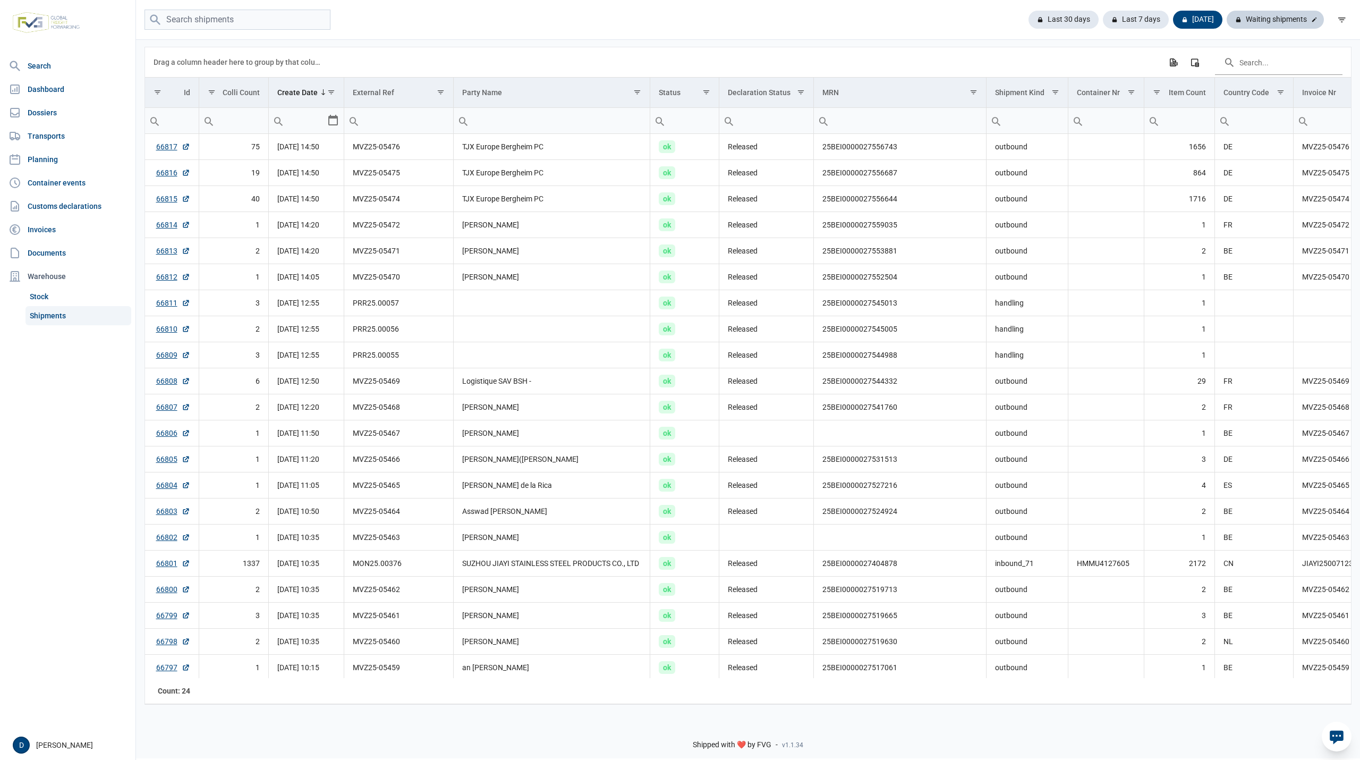
click at [1267, 22] on div "Waiting shipments" at bounding box center [1275, 20] width 97 height 18
